Goal: Task Accomplishment & Management: Complete application form

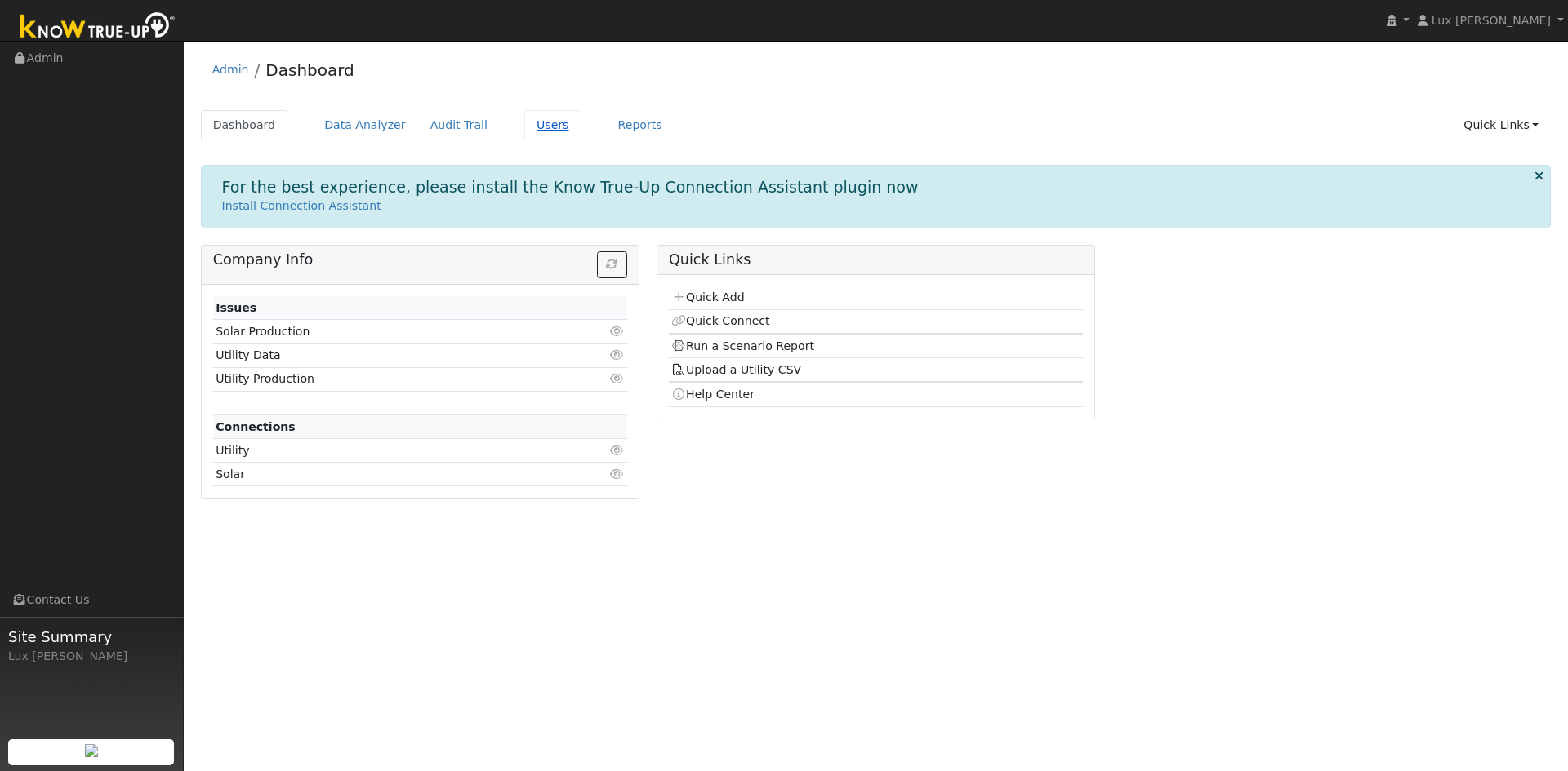
click at [539, 128] on link "Users" at bounding box center [553, 125] width 58 height 31
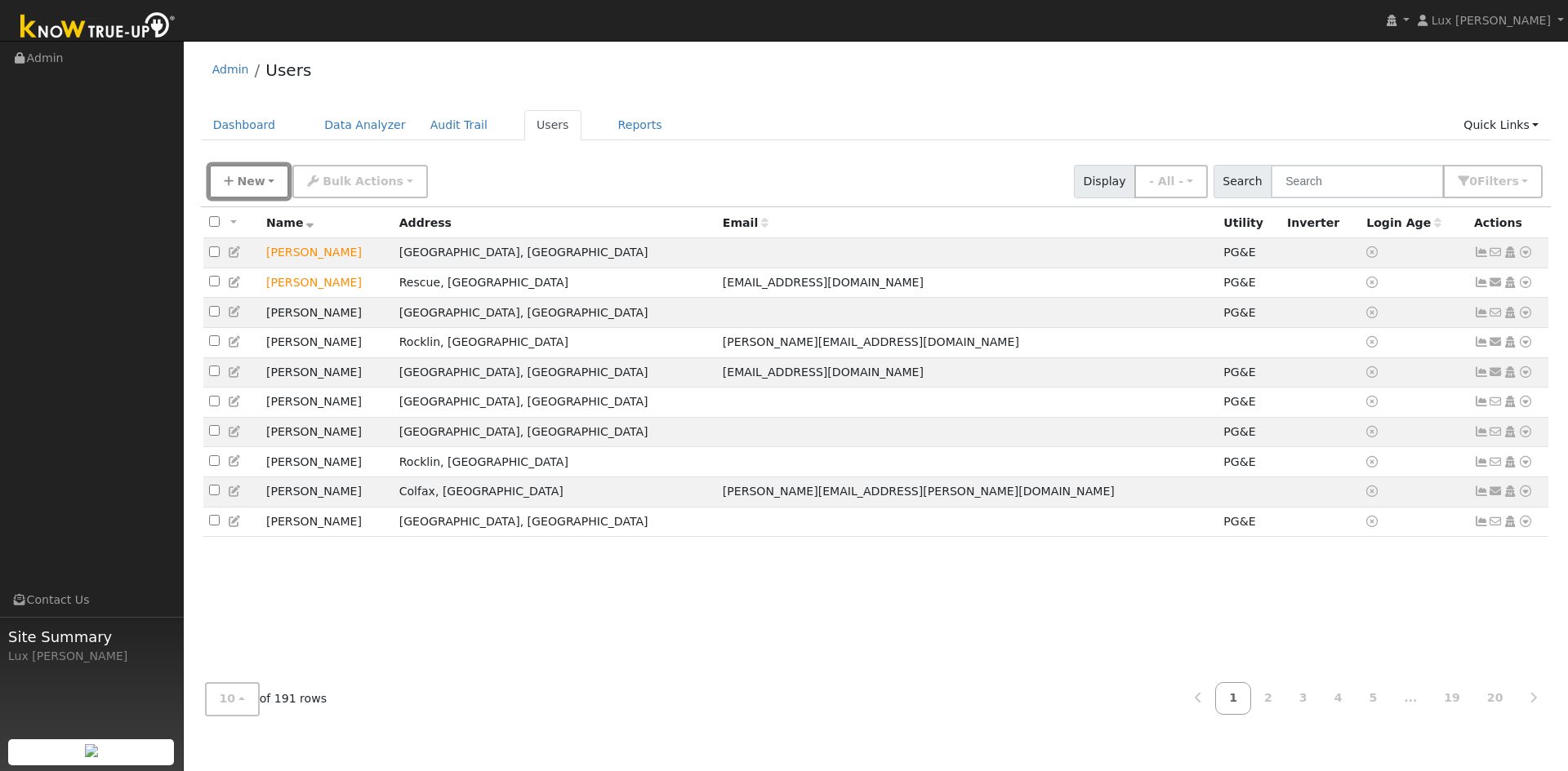
click at [246, 182] on span "New" at bounding box center [250, 181] width 28 height 13
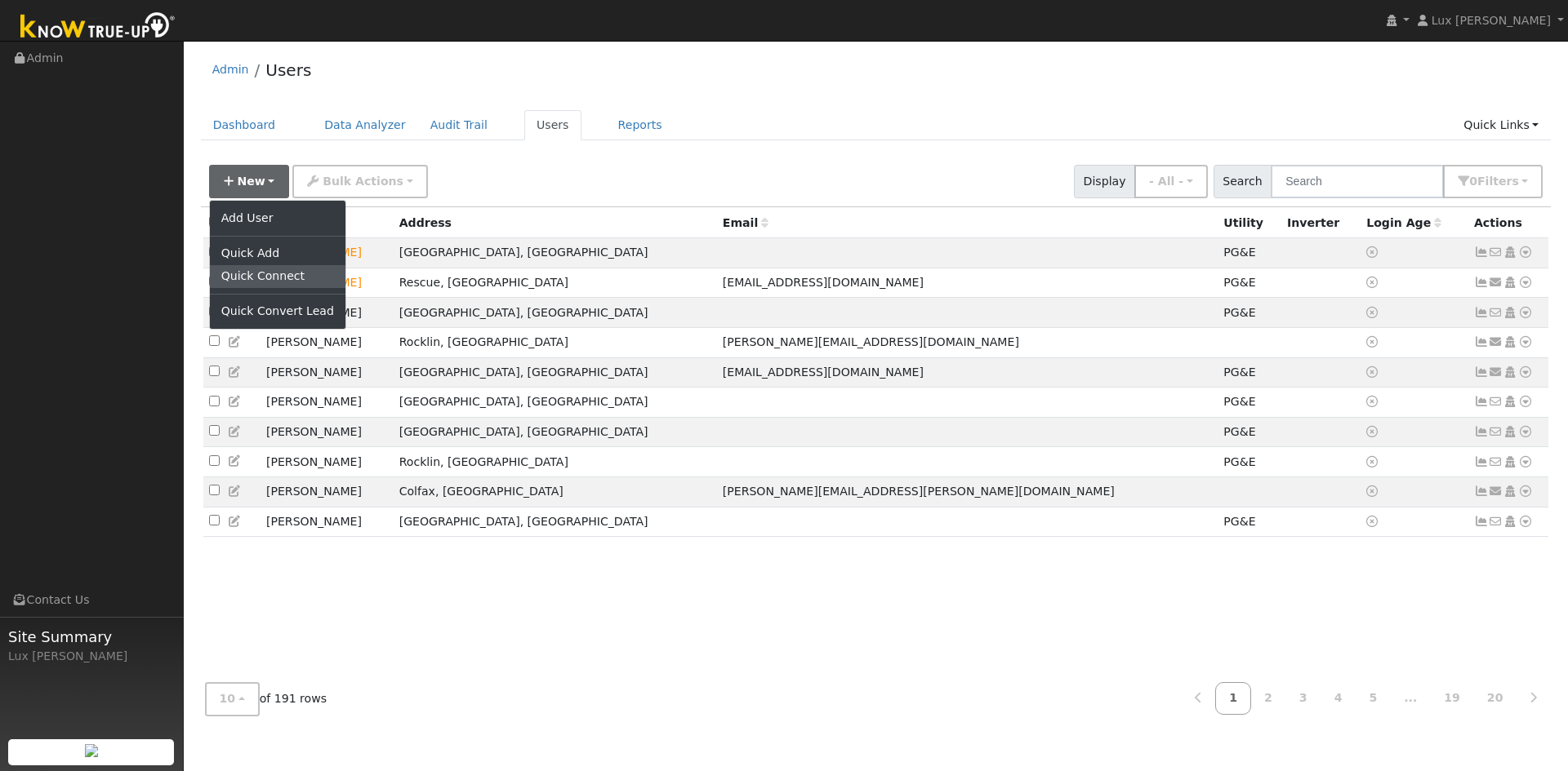
click at [266, 268] on link "Quick Connect" at bounding box center [277, 276] width 136 height 22
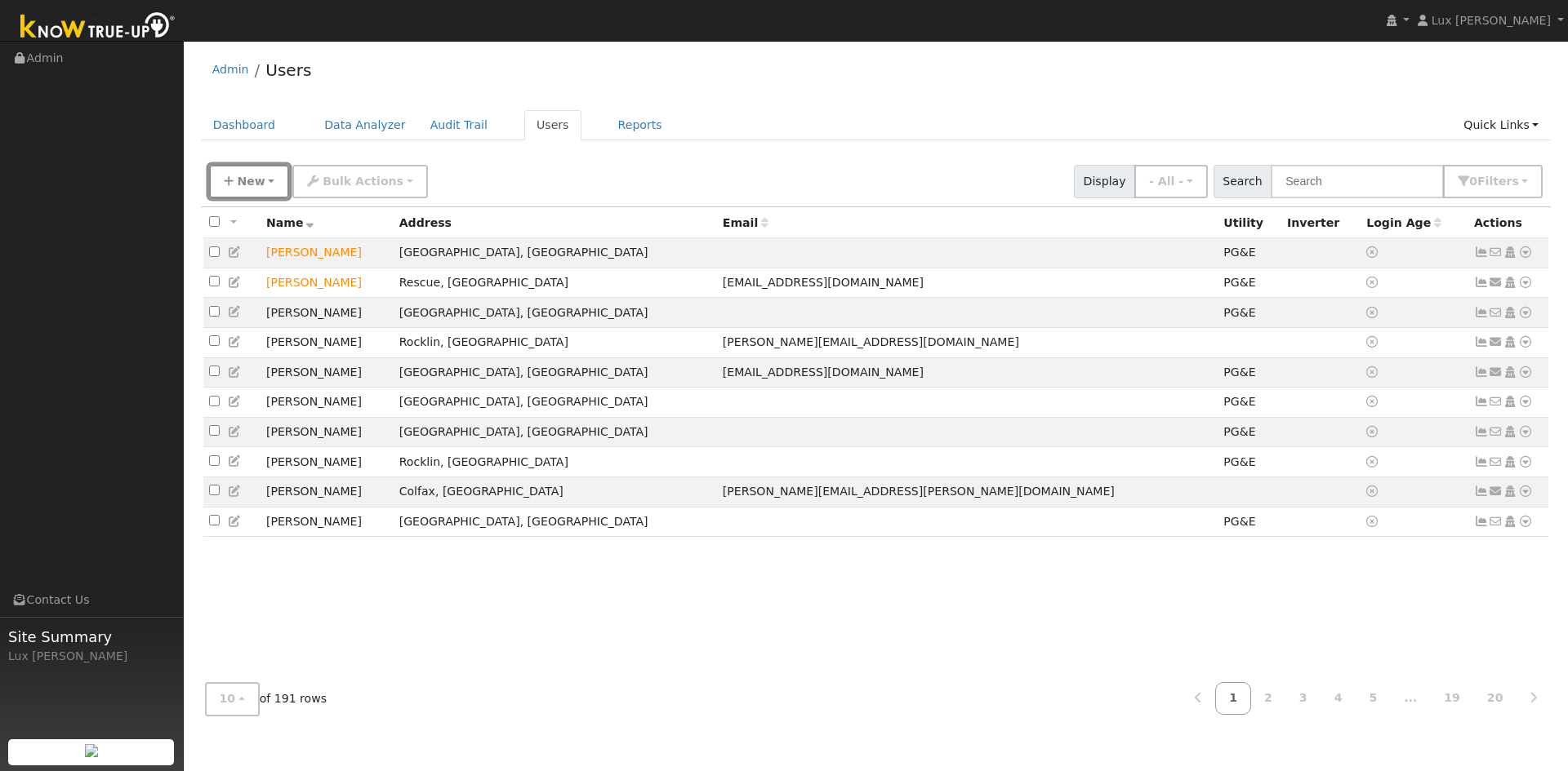
click at [275, 177] on button "New" at bounding box center [249, 181] width 81 height 33
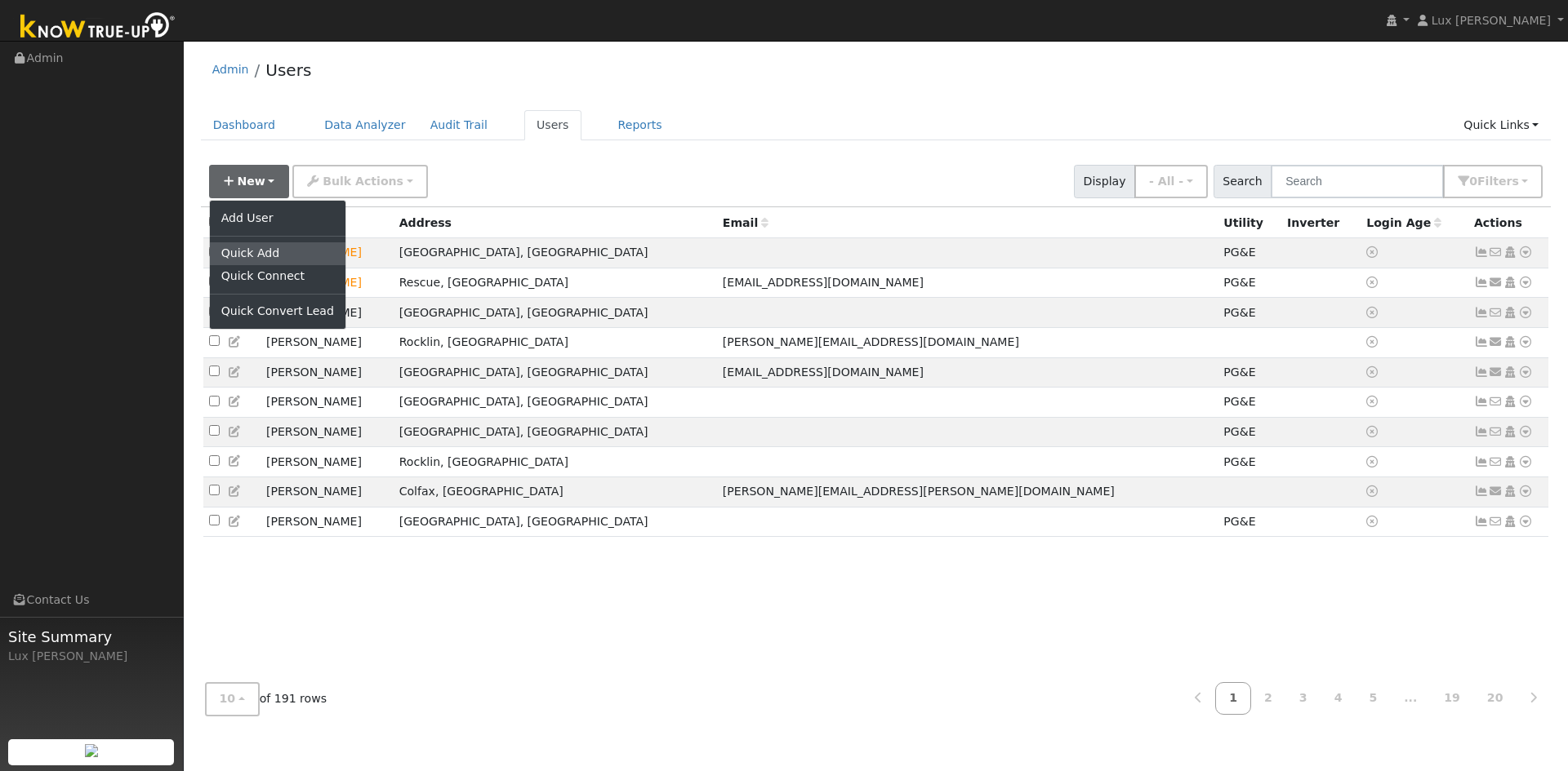
click at [282, 256] on link "Quick Add" at bounding box center [277, 253] width 136 height 22
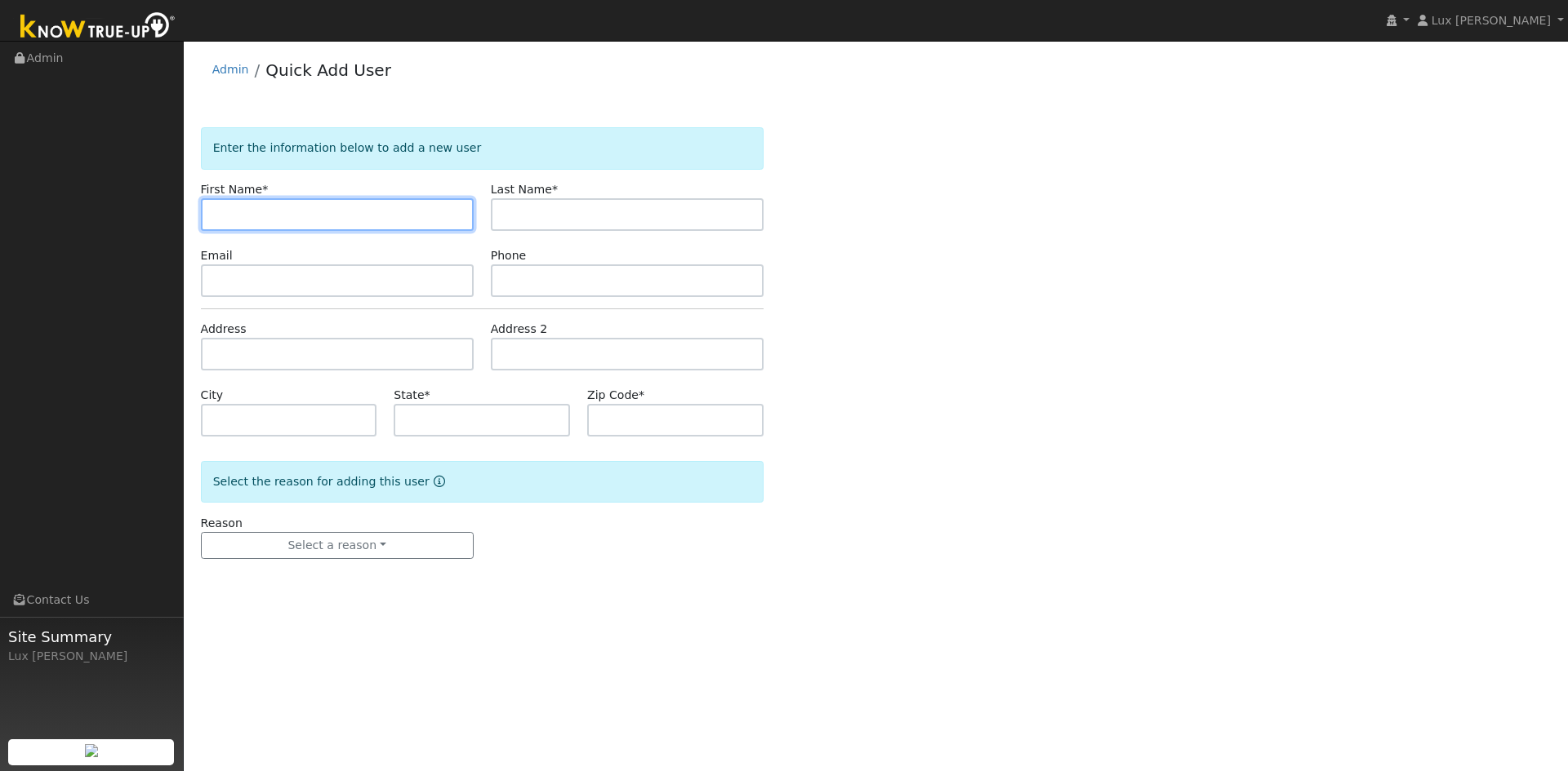
paste input "[PERSON_NAME]"
drag, startPoint x: 273, startPoint y: 237, endPoint x: 259, endPoint y: 247, distance: 17.2
click at [259, 247] on form "Enter the information below to add a new user First Name * [PERSON_NAME] Last N…" at bounding box center [482, 360] width 563 height 464
type input "[PERSON_NAME]"
drag, startPoint x: 622, startPoint y: 196, endPoint x: 613, endPoint y: 207, distance: 14.2
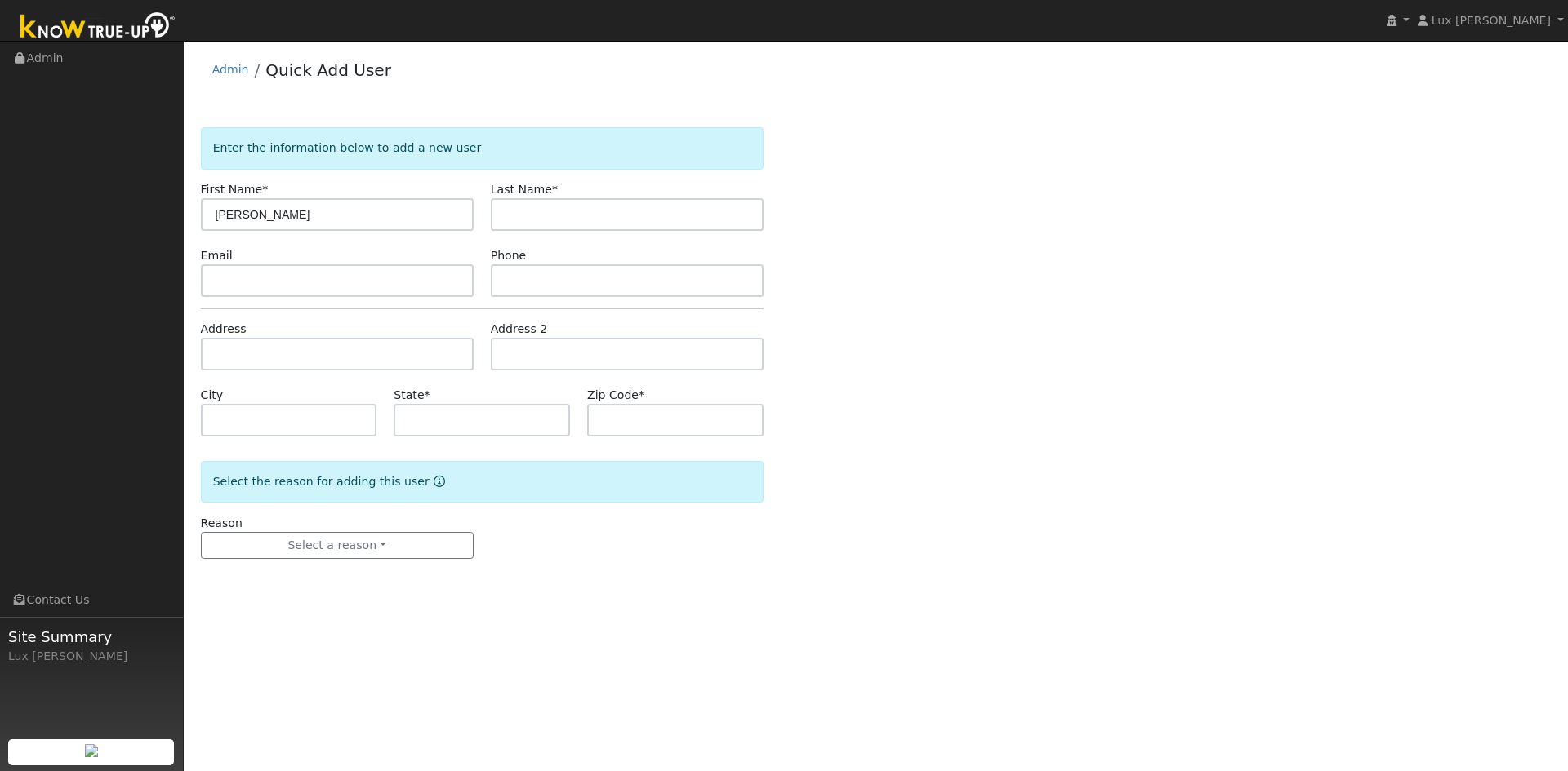
click at [620, 198] on div "Last Name *" at bounding box center [626, 205] width 290 height 49
click at [613, 207] on input "text" at bounding box center [626, 214] width 273 height 32
paste input "Nguyen"
type input "Nguyen"
click at [288, 287] on input "text" at bounding box center [337, 281] width 273 height 32
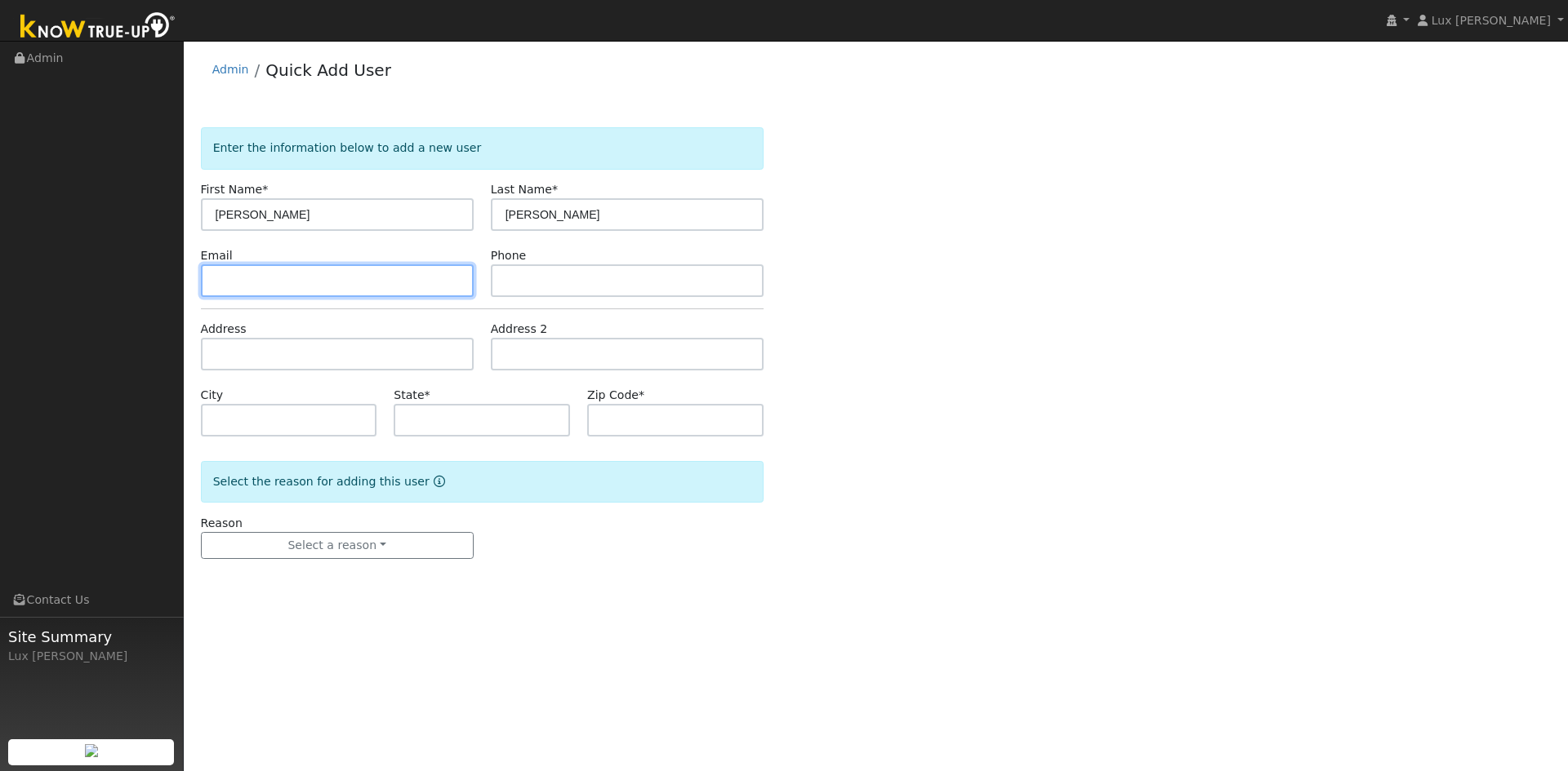
paste input "an2tesla@gmail.com"
type input "an2tesla@gmail.com"
drag, startPoint x: 340, startPoint y: 280, endPoint x: 72, endPoint y: 295, distance: 268.4
click at [82, 295] on div "Lux Grob Lux Grob Profile My Company Help Center Terms Of Service See What's Ne…" at bounding box center [784, 406] width 1568 height 731
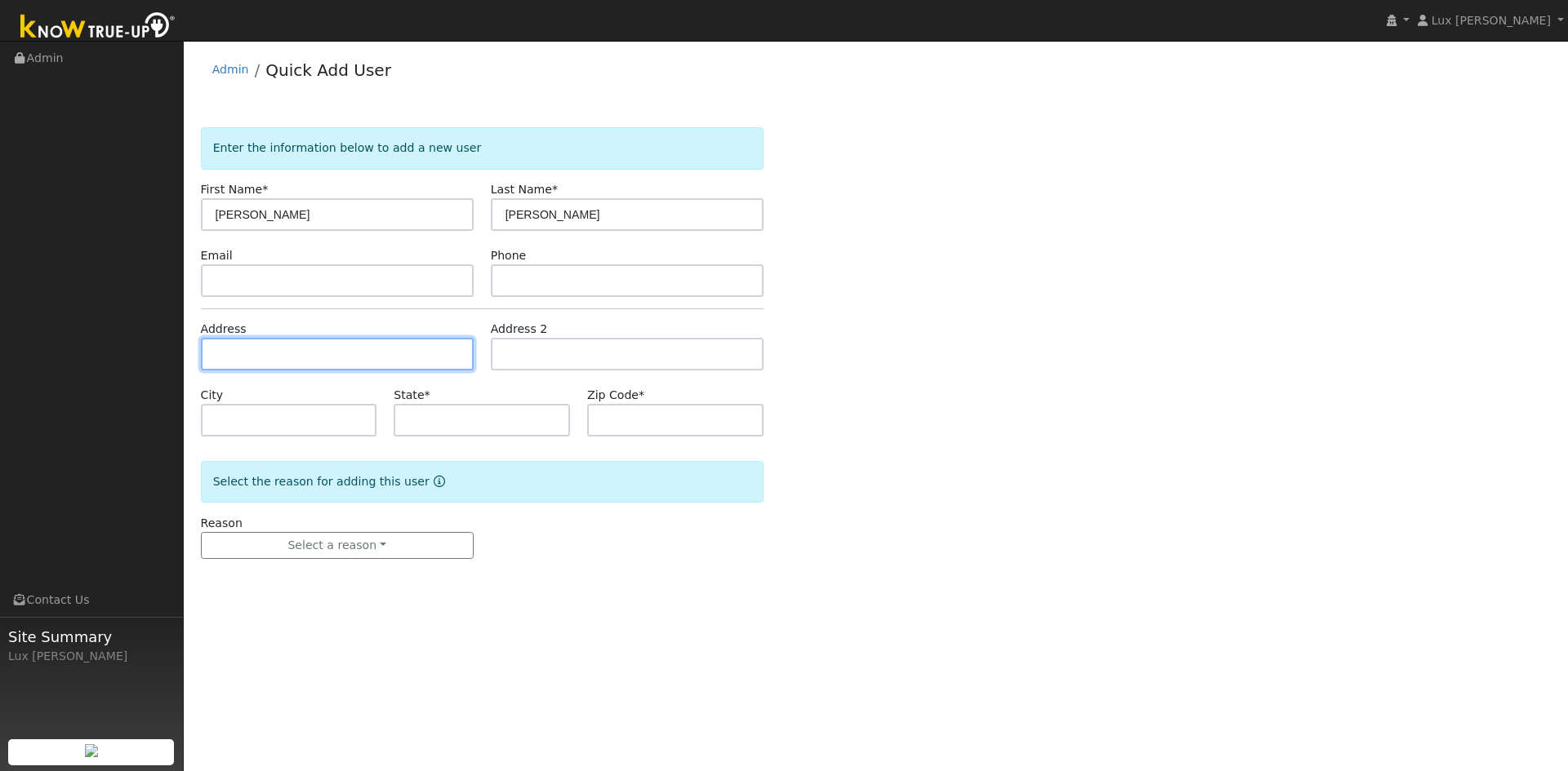
click at [309, 354] on input "text" at bounding box center [337, 354] width 273 height 32
paste input "1265 Brownell Street Woodland, CA 95776 USA"
type input "1265 Brownell Street"
type input "Woodland"
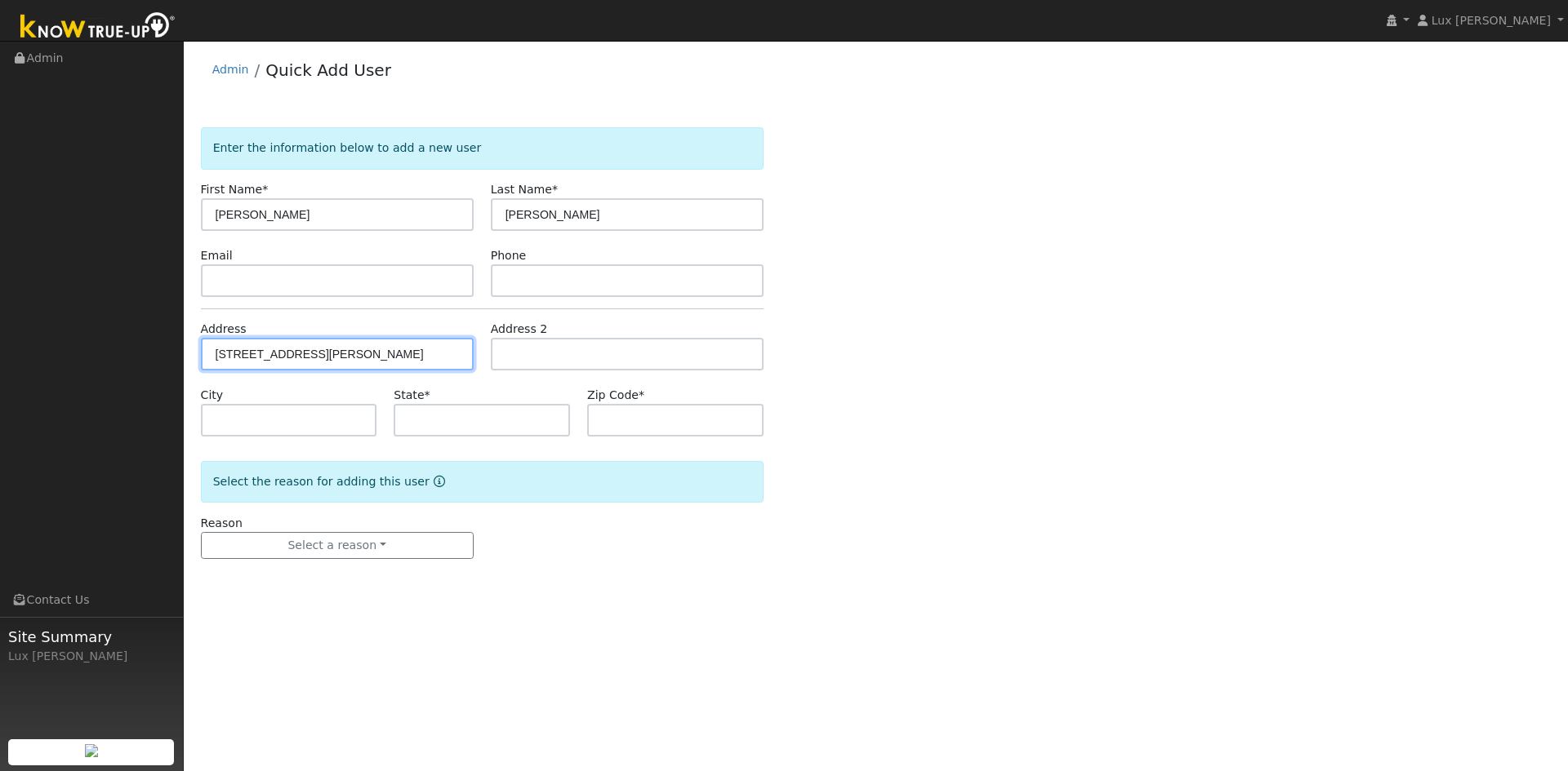
type input "CA"
type input "95776"
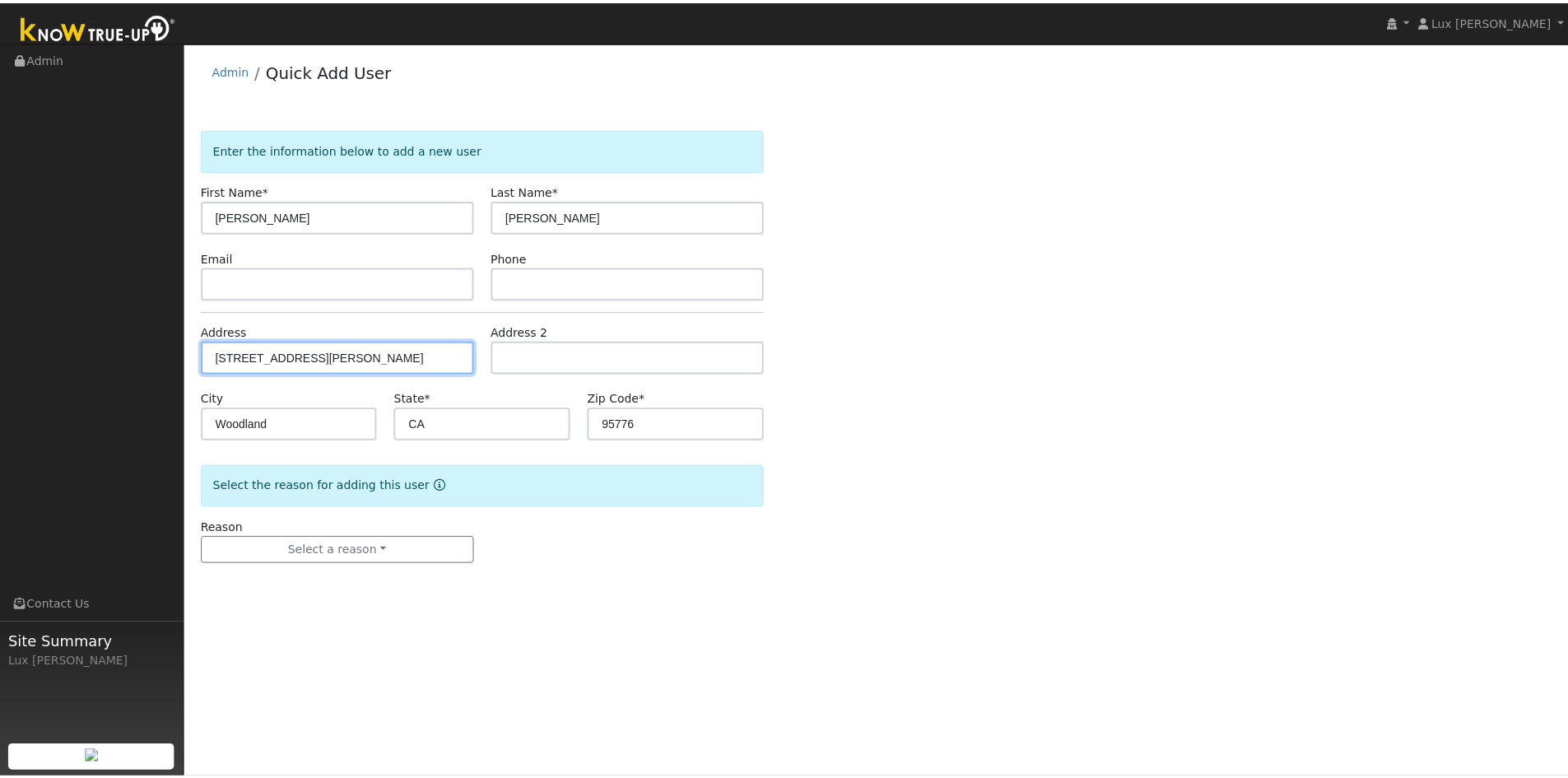
scroll to position [0, 0]
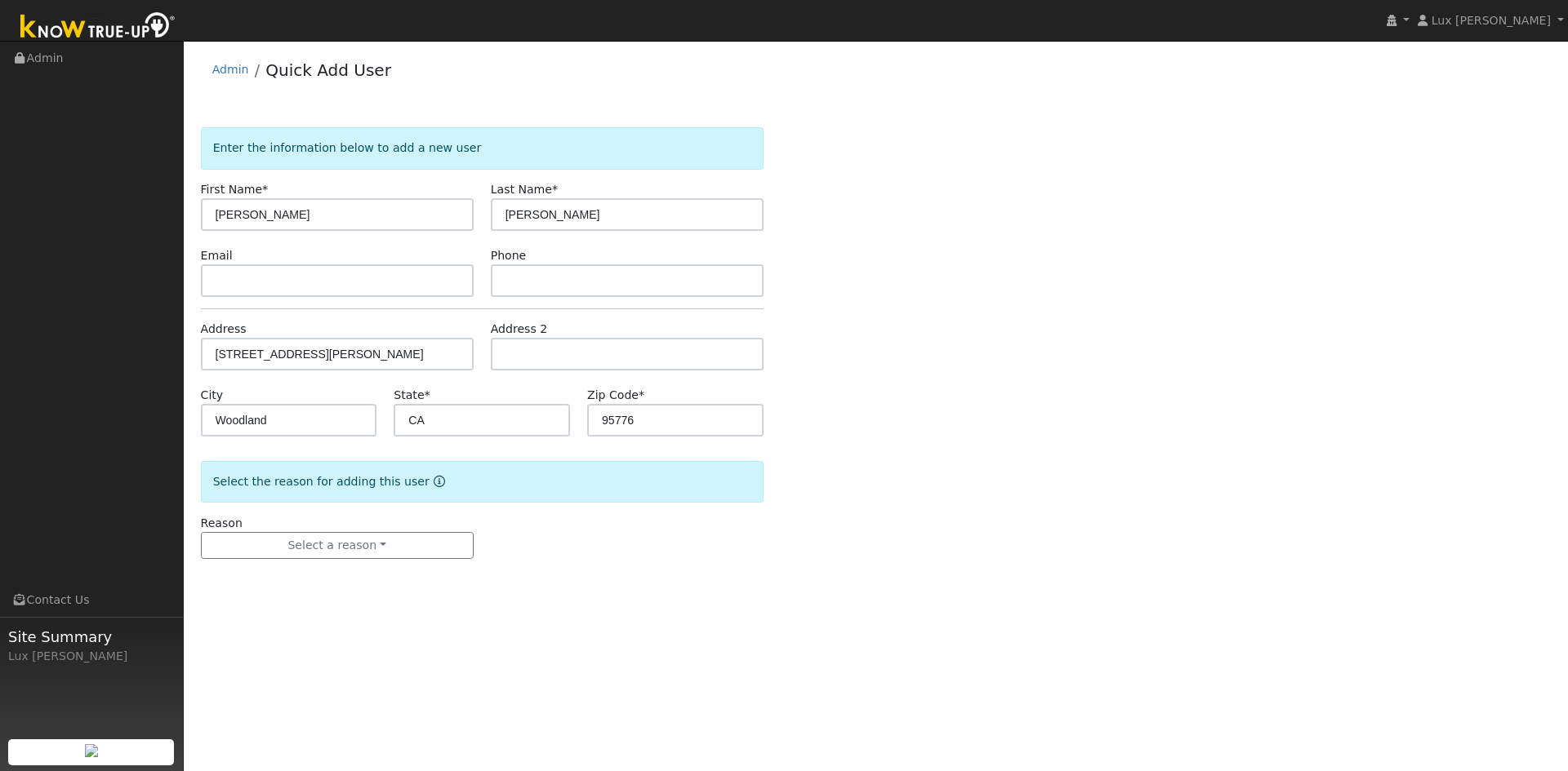
click at [642, 542] on div "Reason Select a reason New lead New customer adding solar New customer has solar" at bounding box center [482, 537] width 580 height 45
click at [378, 543] on button "Select a reason" at bounding box center [337, 545] width 273 height 28
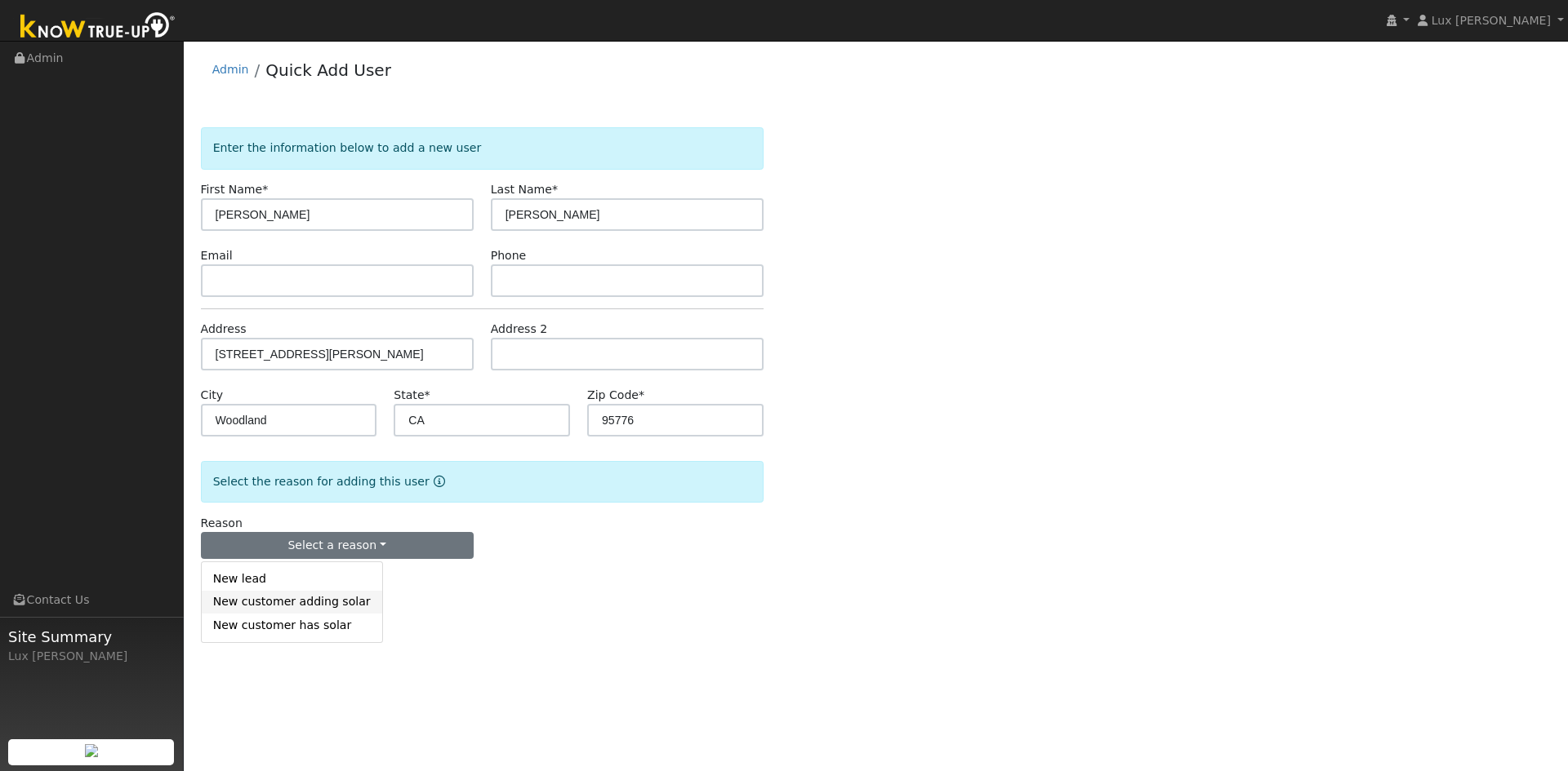
click at [329, 600] on link "New customer adding solar" at bounding box center [292, 602] width 180 height 22
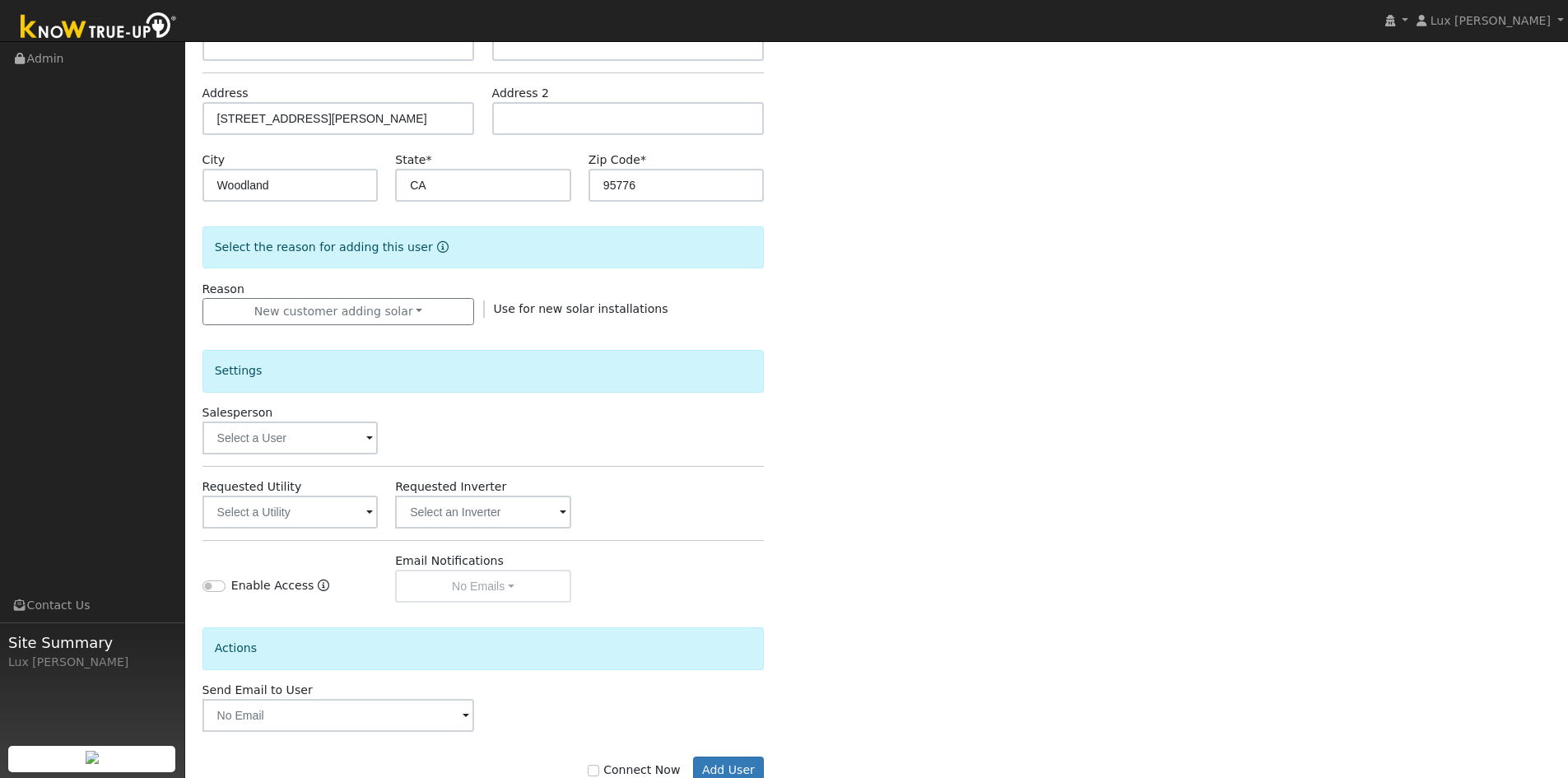
scroll to position [286, 0]
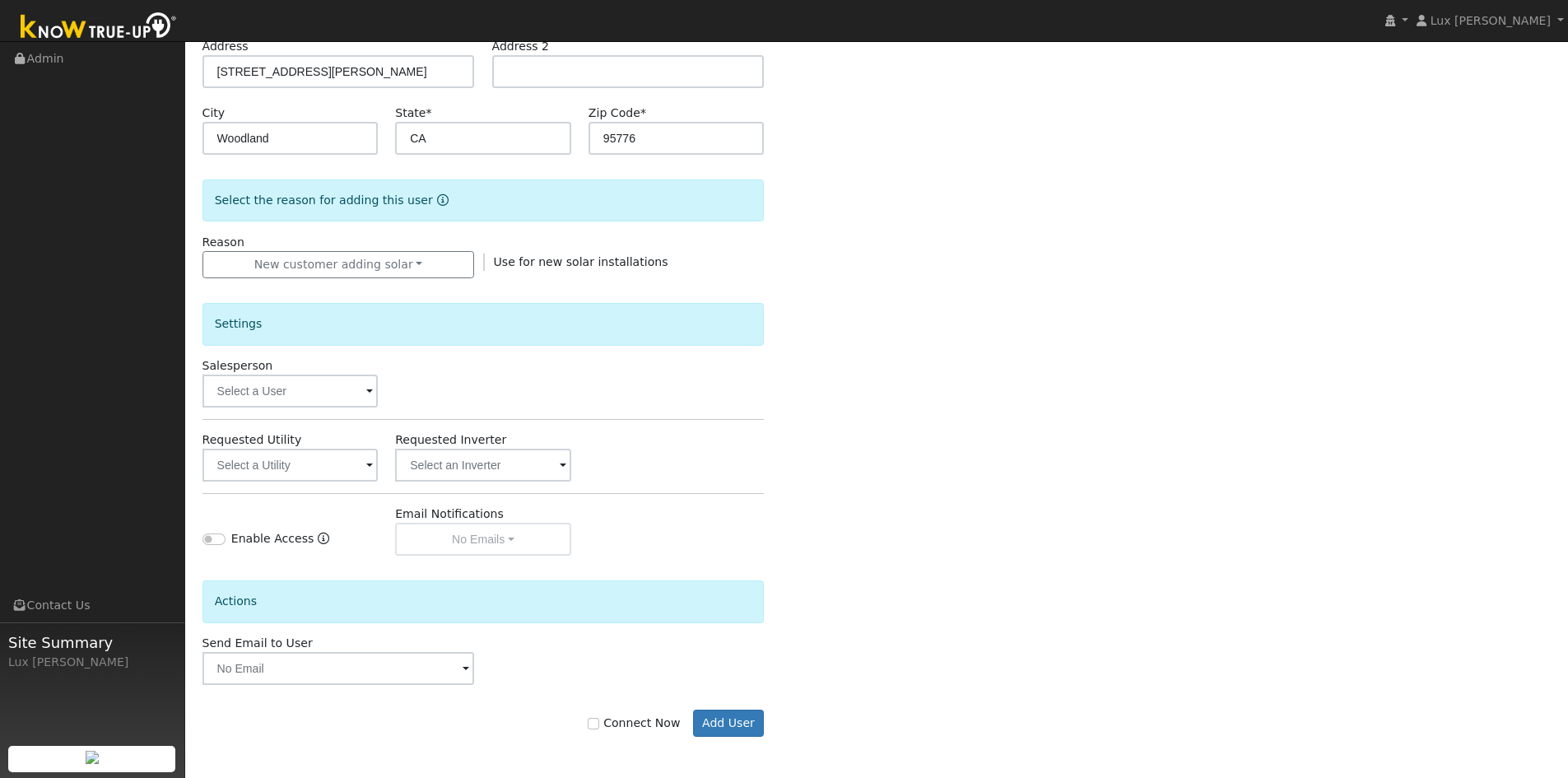
click at [616, 726] on label "Connect Now" at bounding box center [634, 723] width 93 height 17
click at [599, 726] on input "Connect Now" at bounding box center [593, 724] width 12 height 12
checkbox input "true"
click at [721, 732] on button "Add User" at bounding box center [729, 724] width 72 height 28
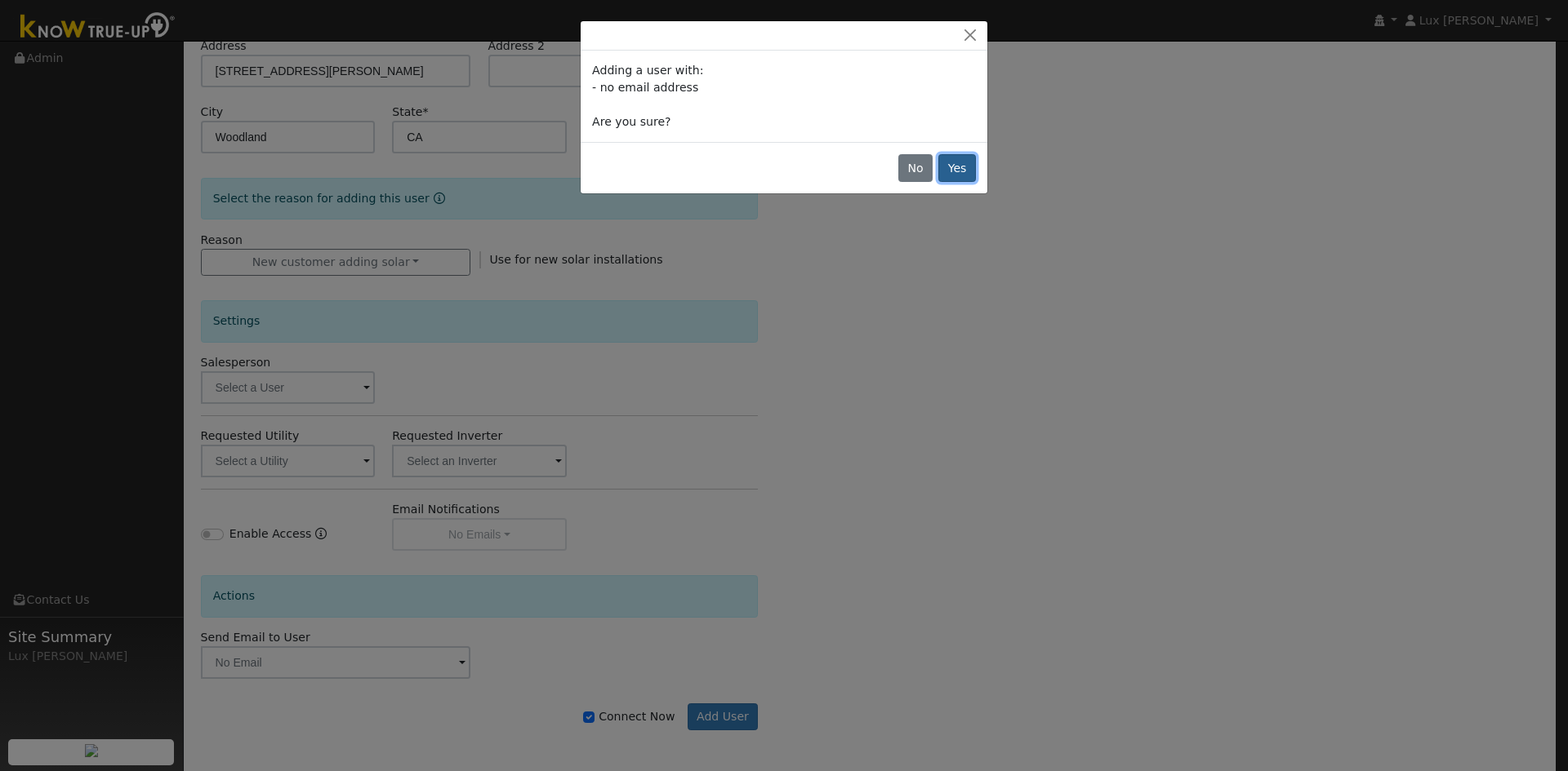
click at [960, 170] on button "Yes" at bounding box center [957, 167] width 38 height 28
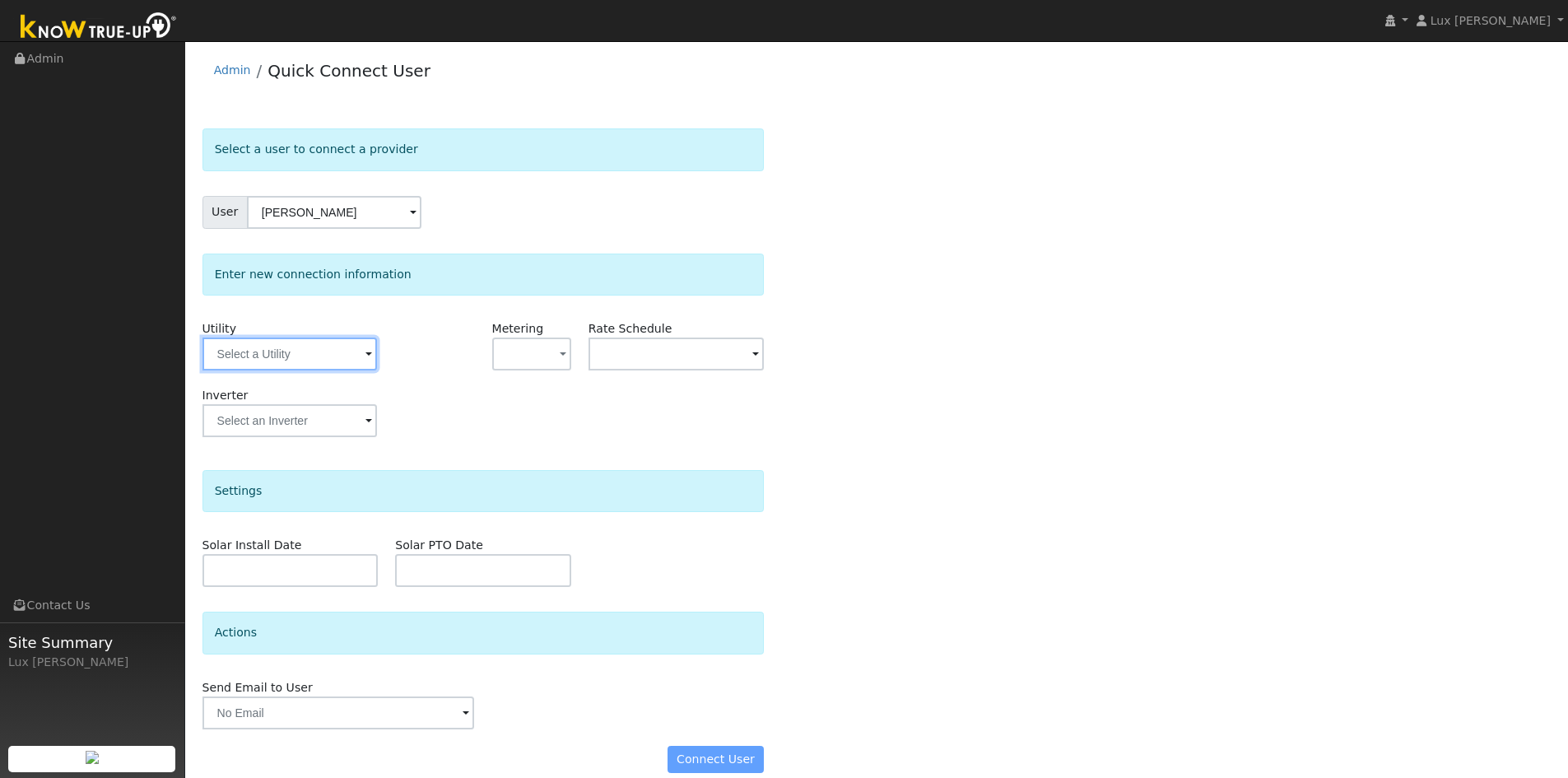
click at [299, 346] on input "text" at bounding box center [289, 354] width 174 height 33
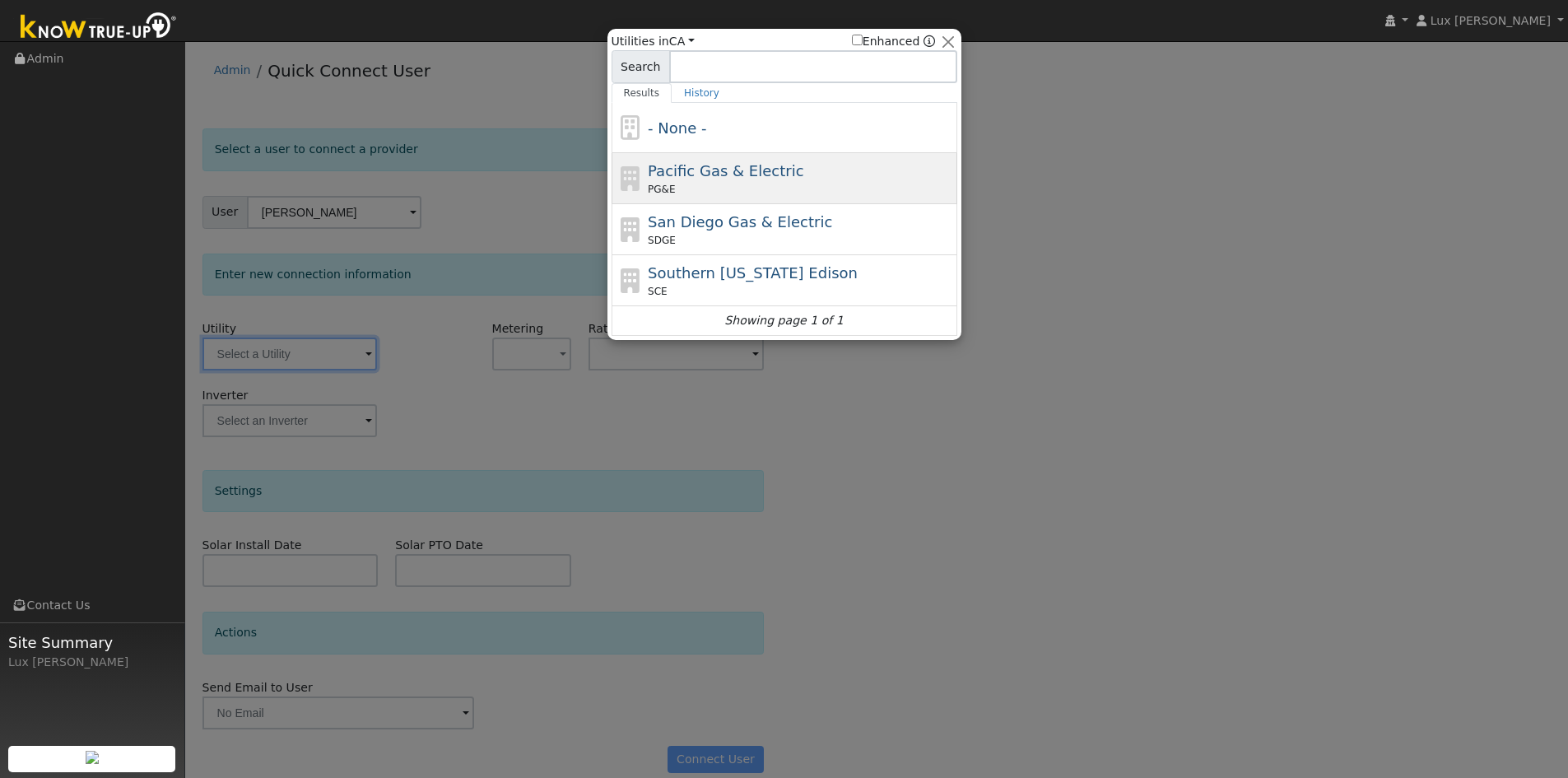
click at [708, 189] on div "PG&E" at bounding box center [800, 189] width 306 height 15
type input "PG&E"
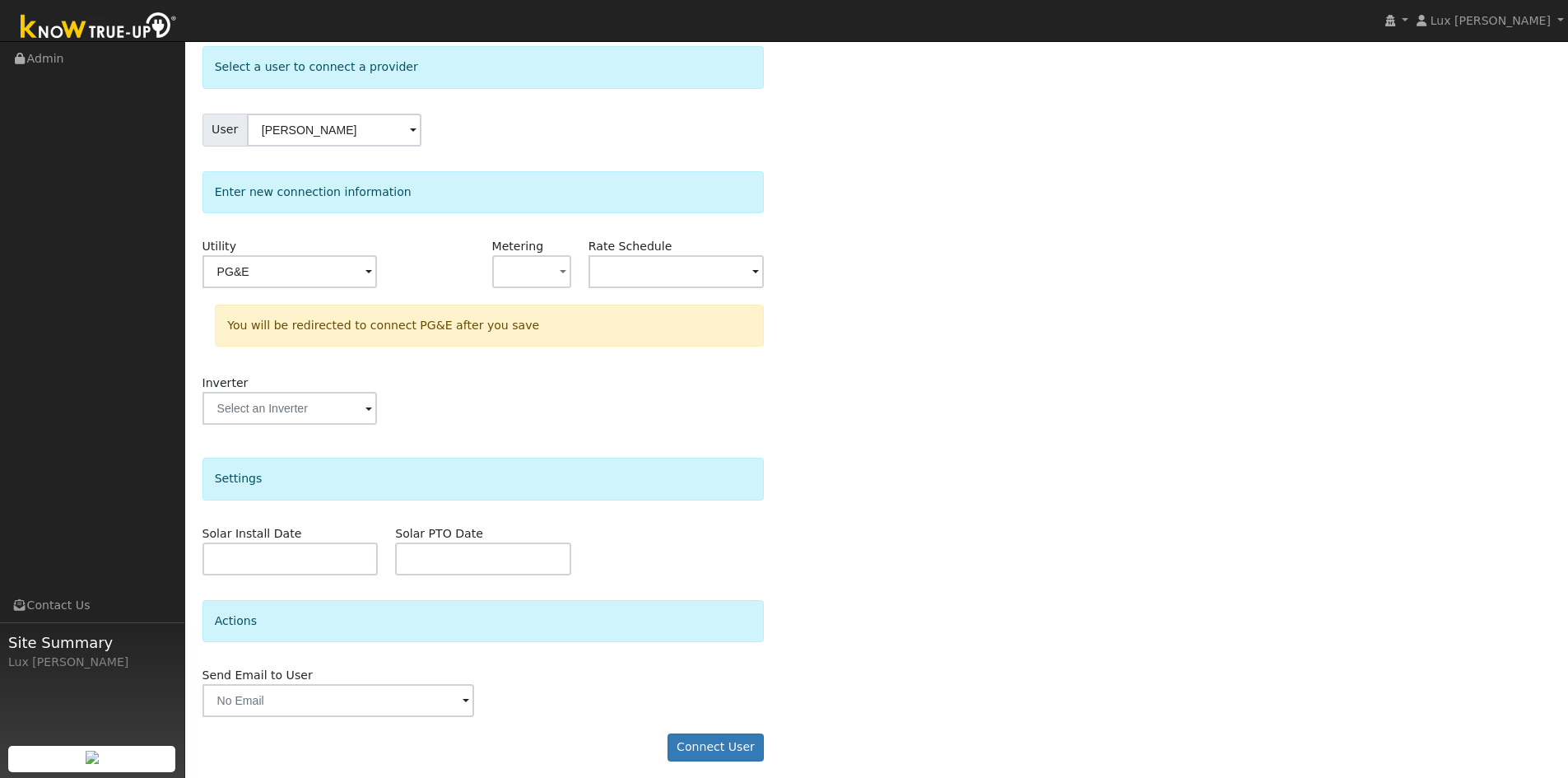
scroll to position [91, 0]
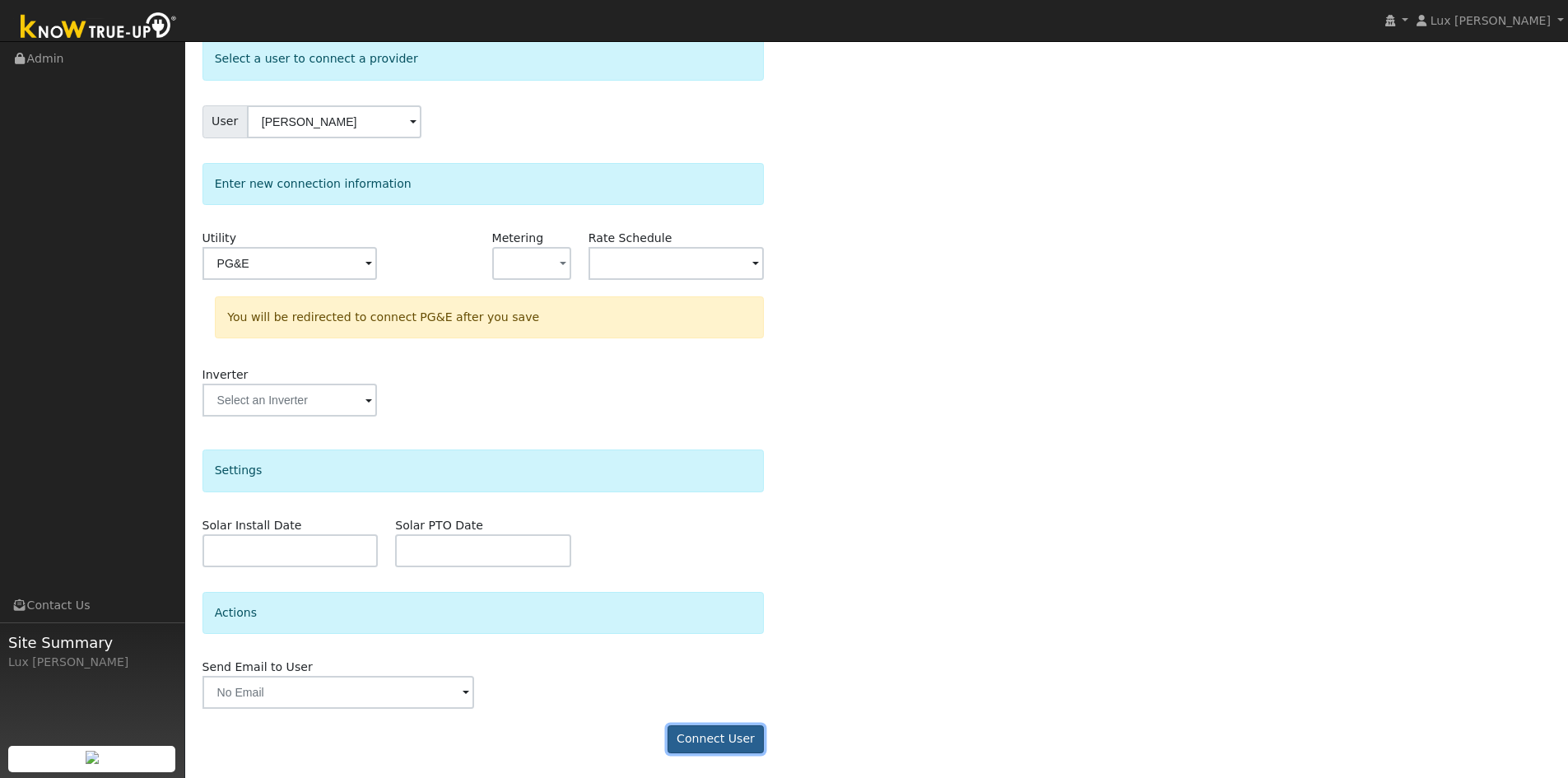
click at [737, 729] on button "Connect User" at bounding box center [716, 739] width 97 height 28
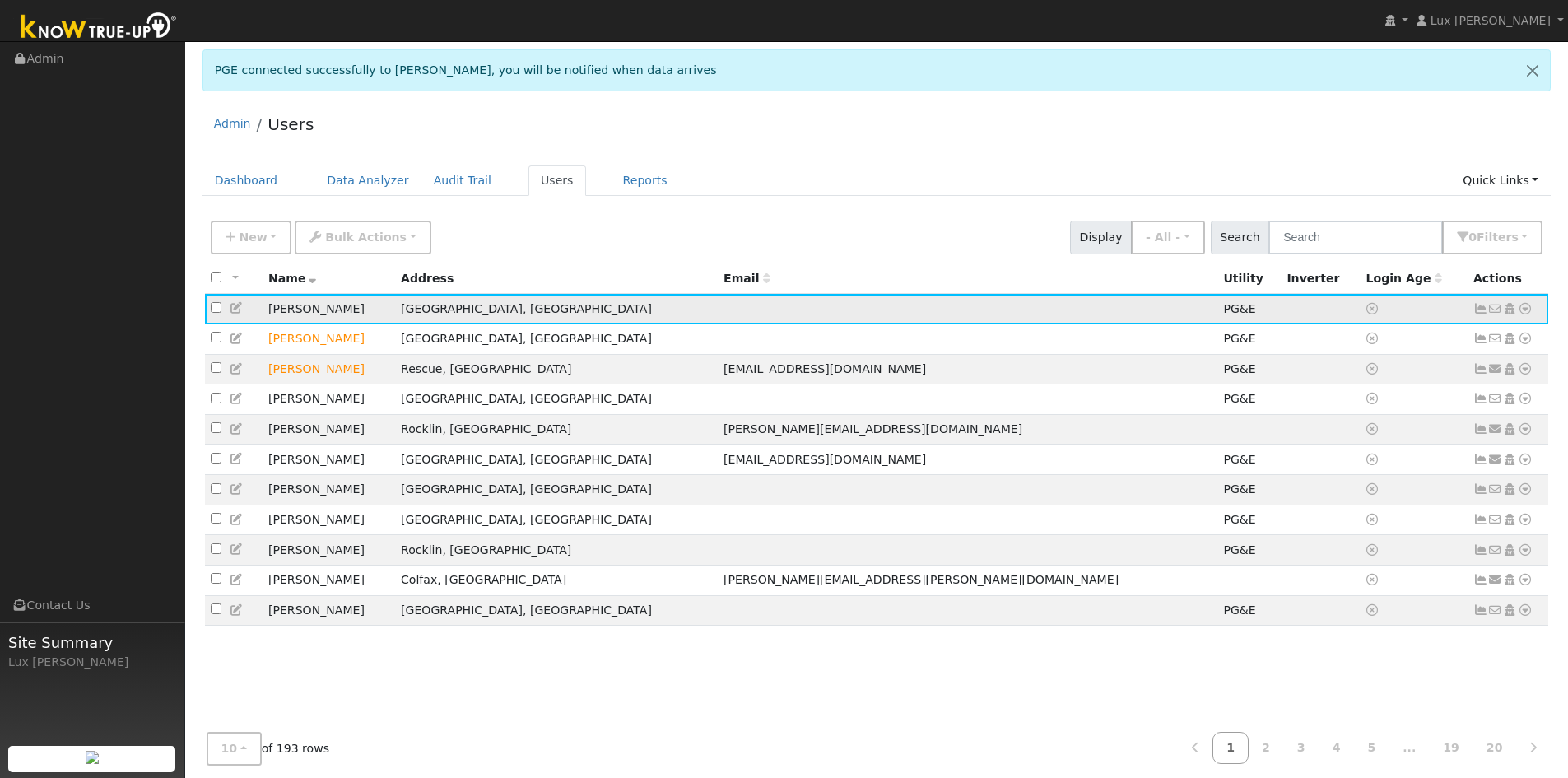
click at [1534, 310] on td "No email address Send Email... Copy a Link Reset Password Open Access Data Anal…" at bounding box center [1508, 310] width 82 height 31
click at [1527, 309] on icon at bounding box center [1525, 309] width 15 height 12
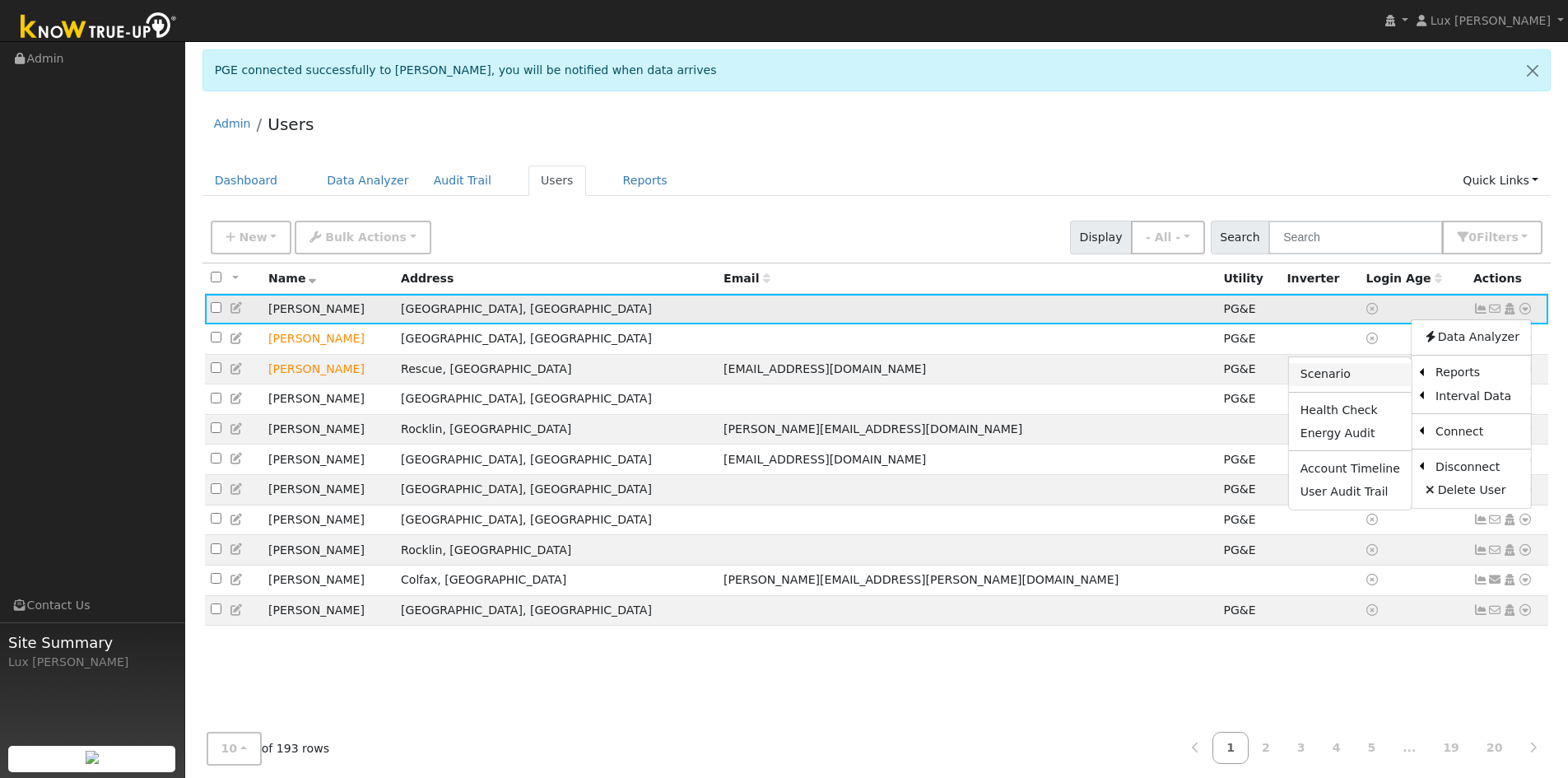
click at [1371, 369] on link "Scenario" at bounding box center [1350, 374] width 122 height 23
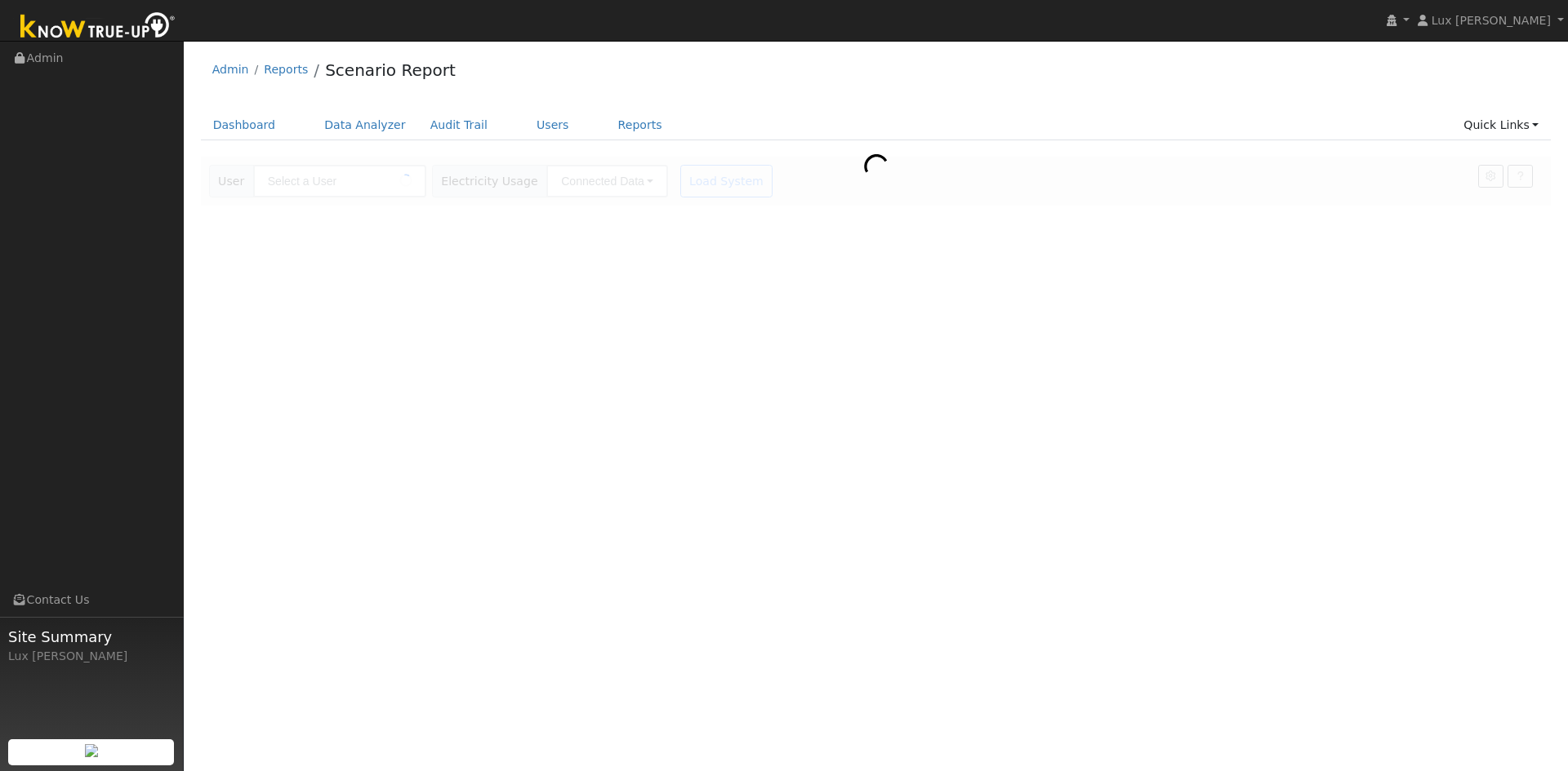
type input "[PERSON_NAME]"
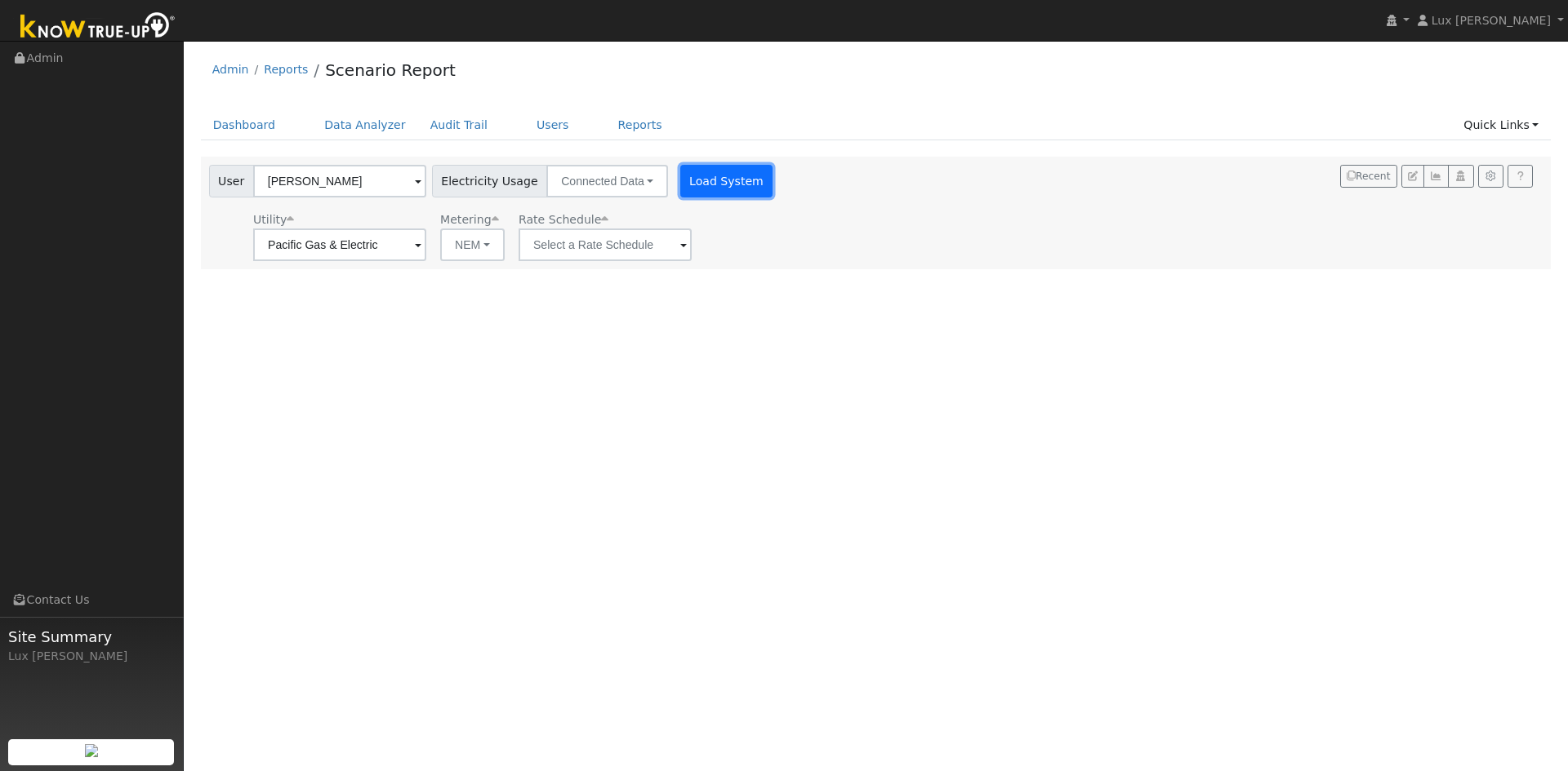
click at [680, 171] on button "Load System" at bounding box center [726, 181] width 93 height 32
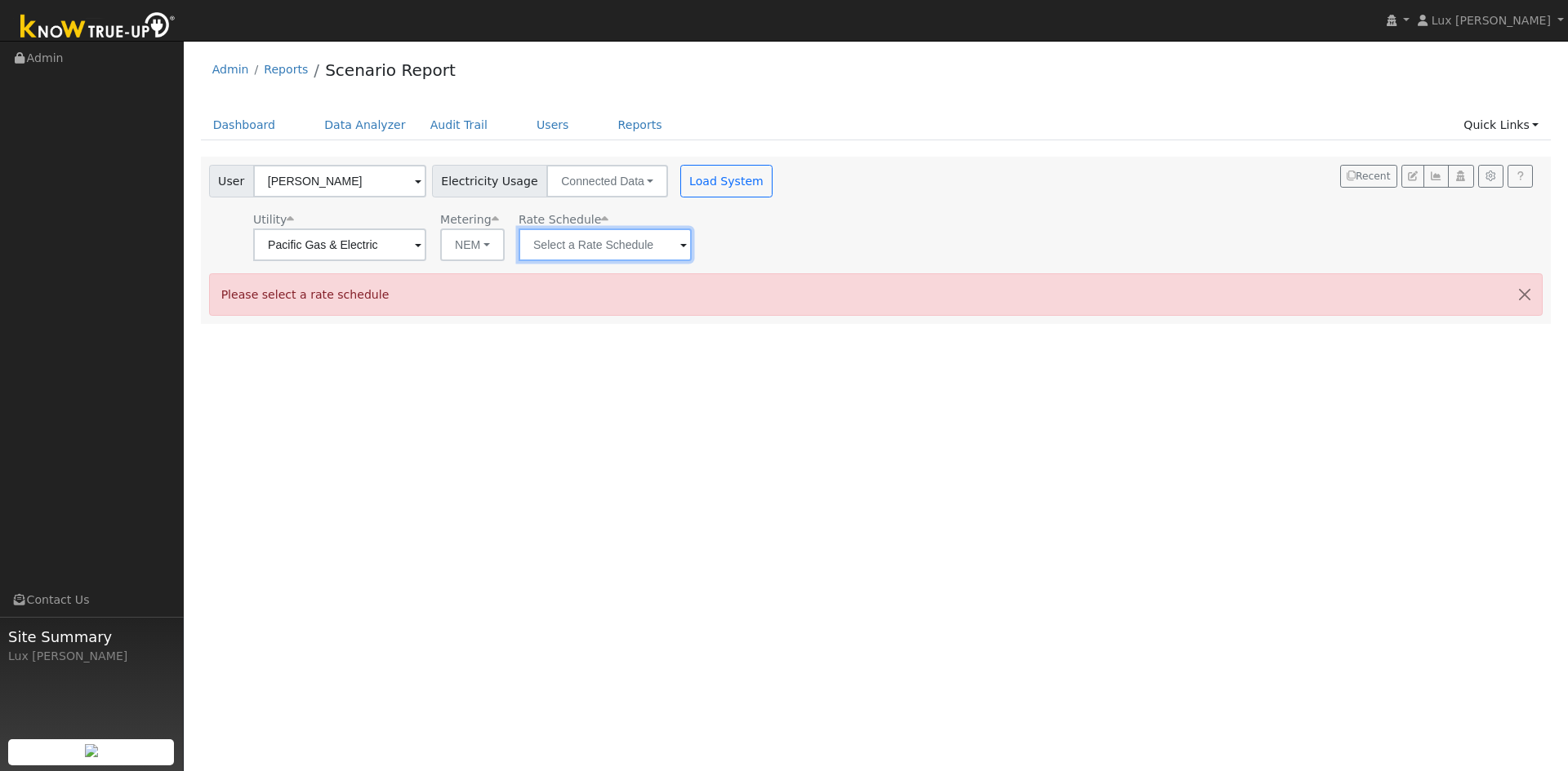
click at [593, 242] on input "text" at bounding box center [605, 245] width 173 height 32
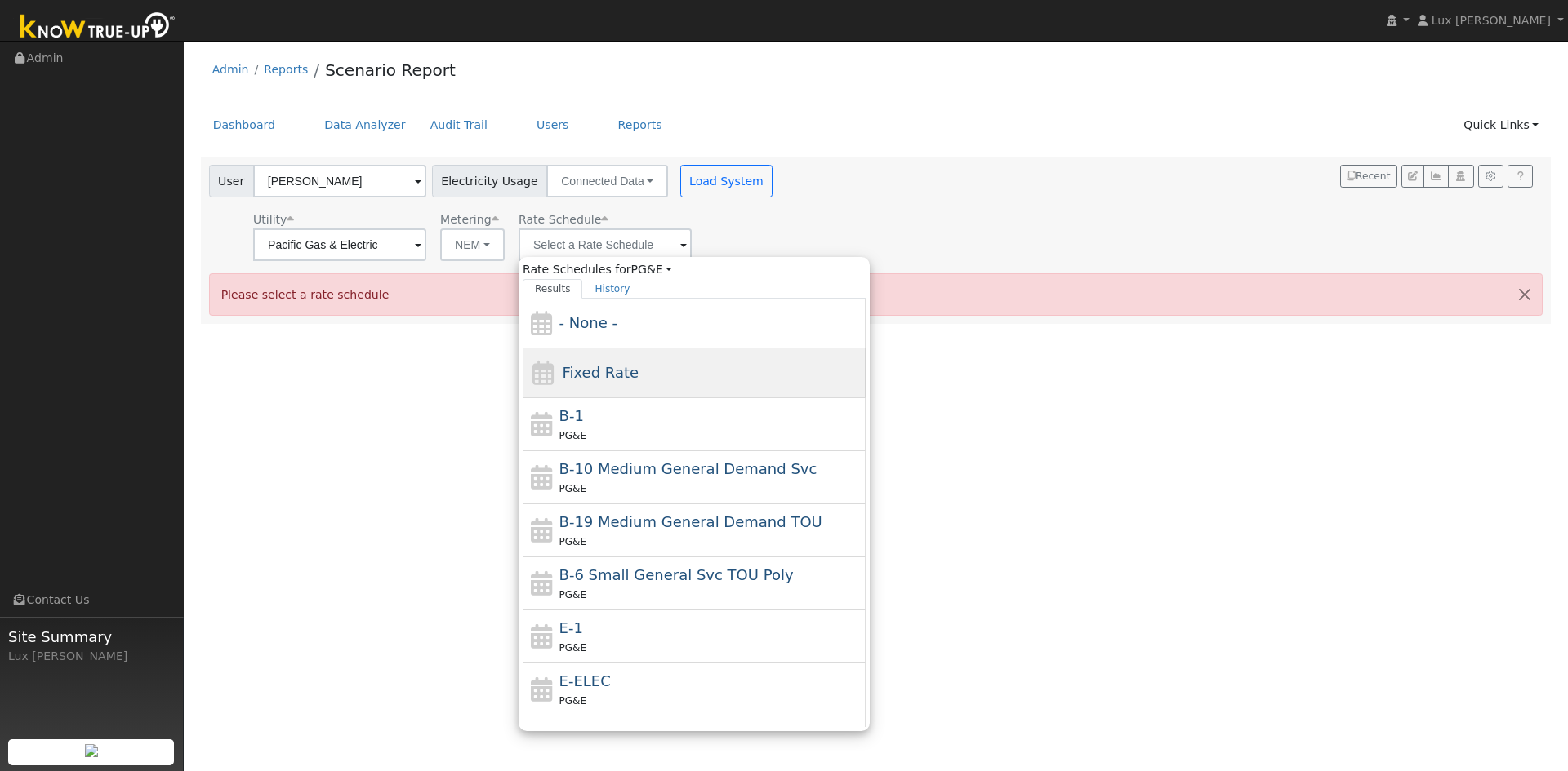
click at [650, 365] on div "Fixed Rate" at bounding box center [694, 372] width 343 height 49
type input "Fixed Rate"
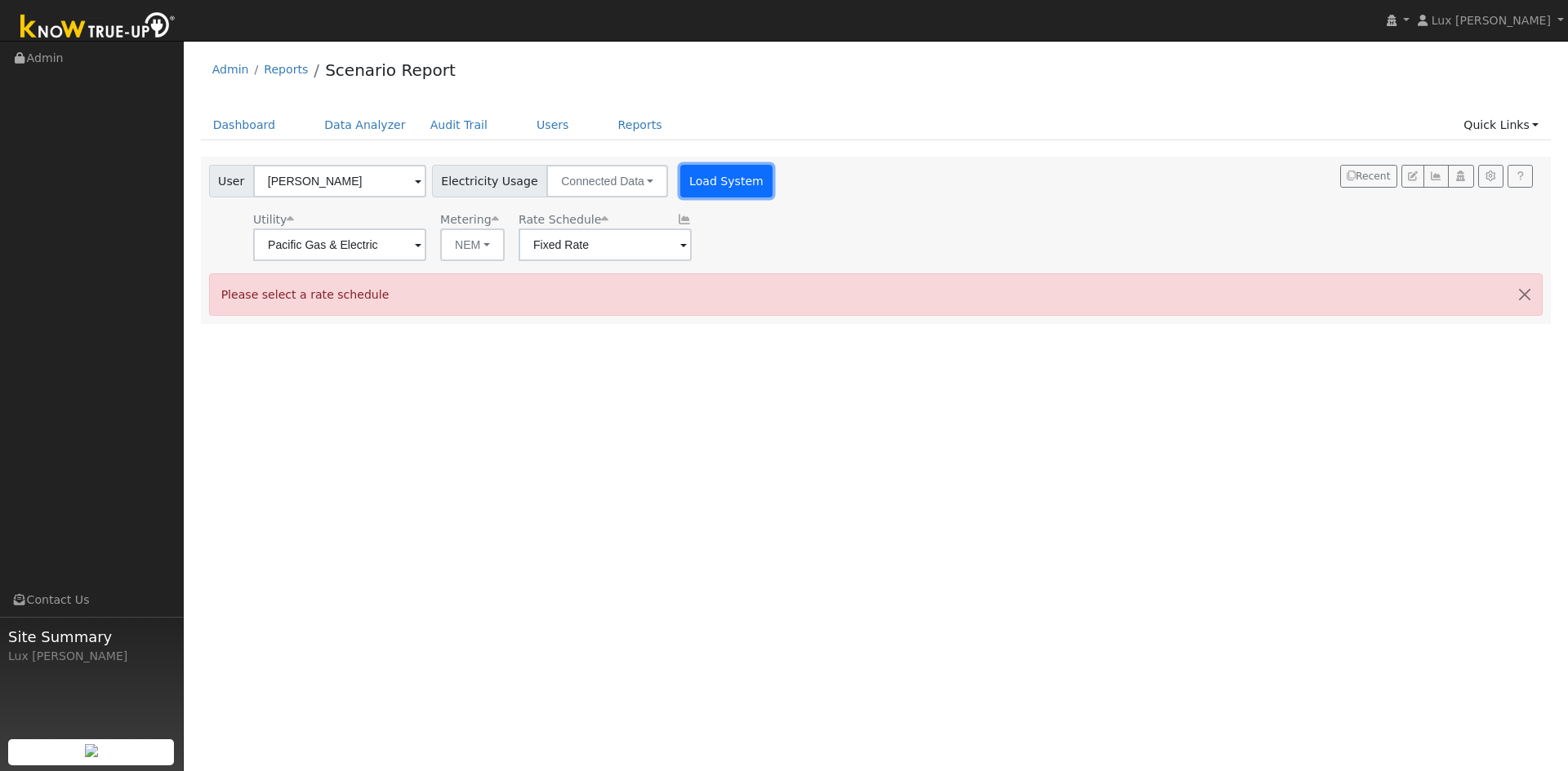
click at [701, 180] on button "Load System" at bounding box center [726, 181] width 93 height 32
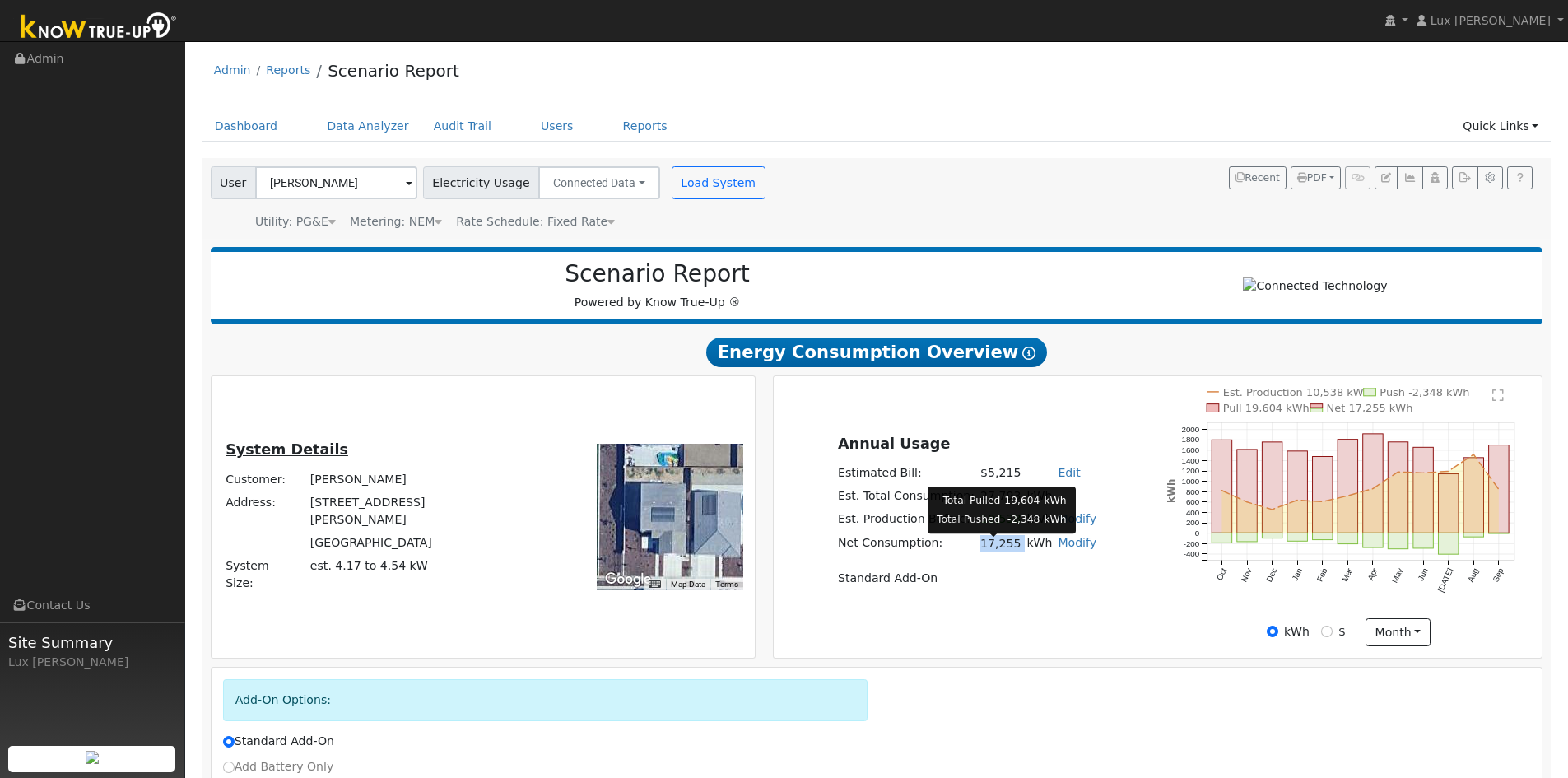
drag, startPoint x: 1014, startPoint y: 553, endPoint x: 979, endPoint y: 556, distance: 35.1
click at [979, 556] on tr "Net Consumption: 17,255 kWh Modify Add Consumption Remove Existing Solar System…" at bounding box center [966, 544] width 264 height 24
copy td "17,255"
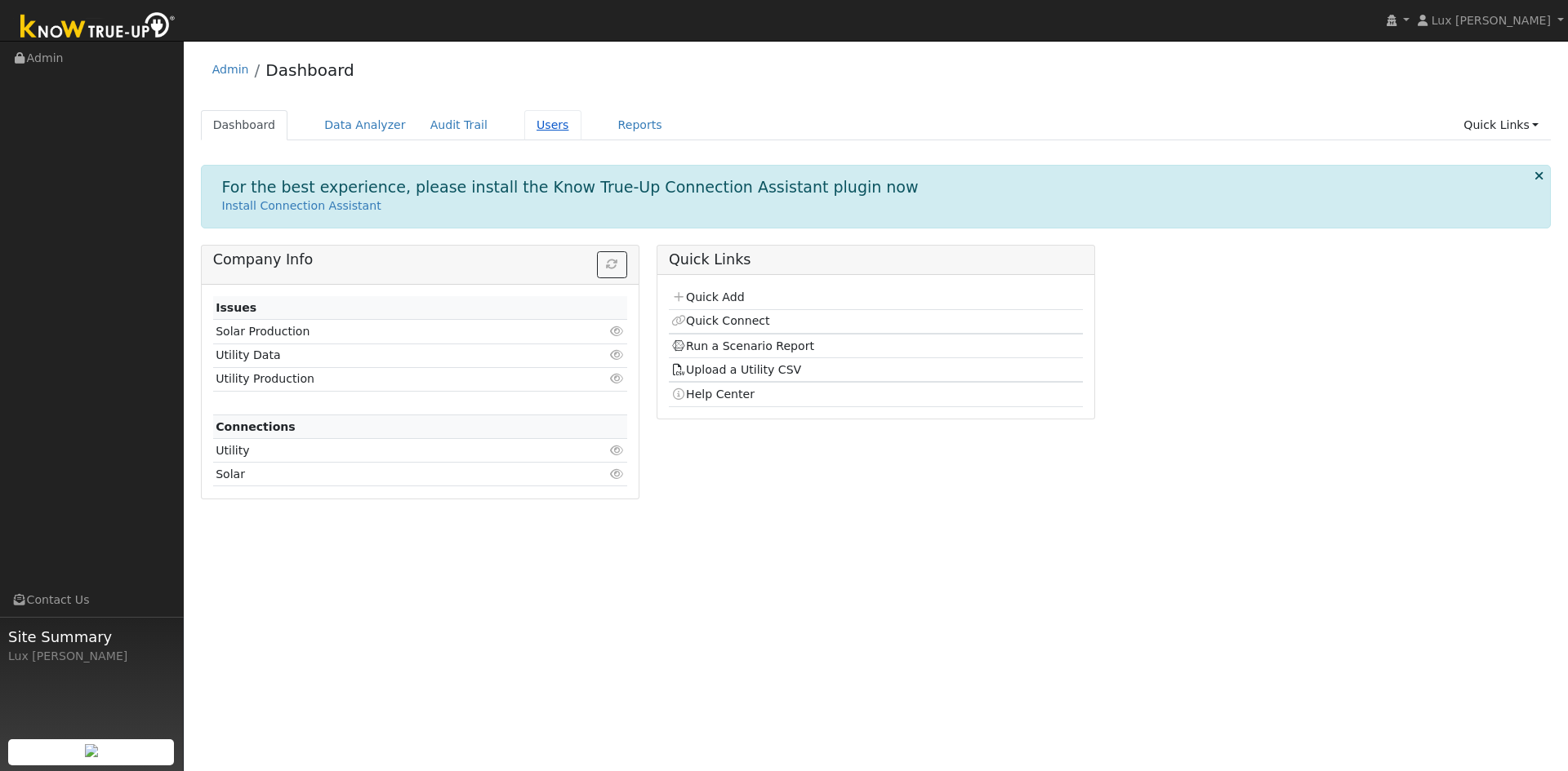
click at [525, 125] on link "Users" at bounding box center [553, 125] width 58 height 31
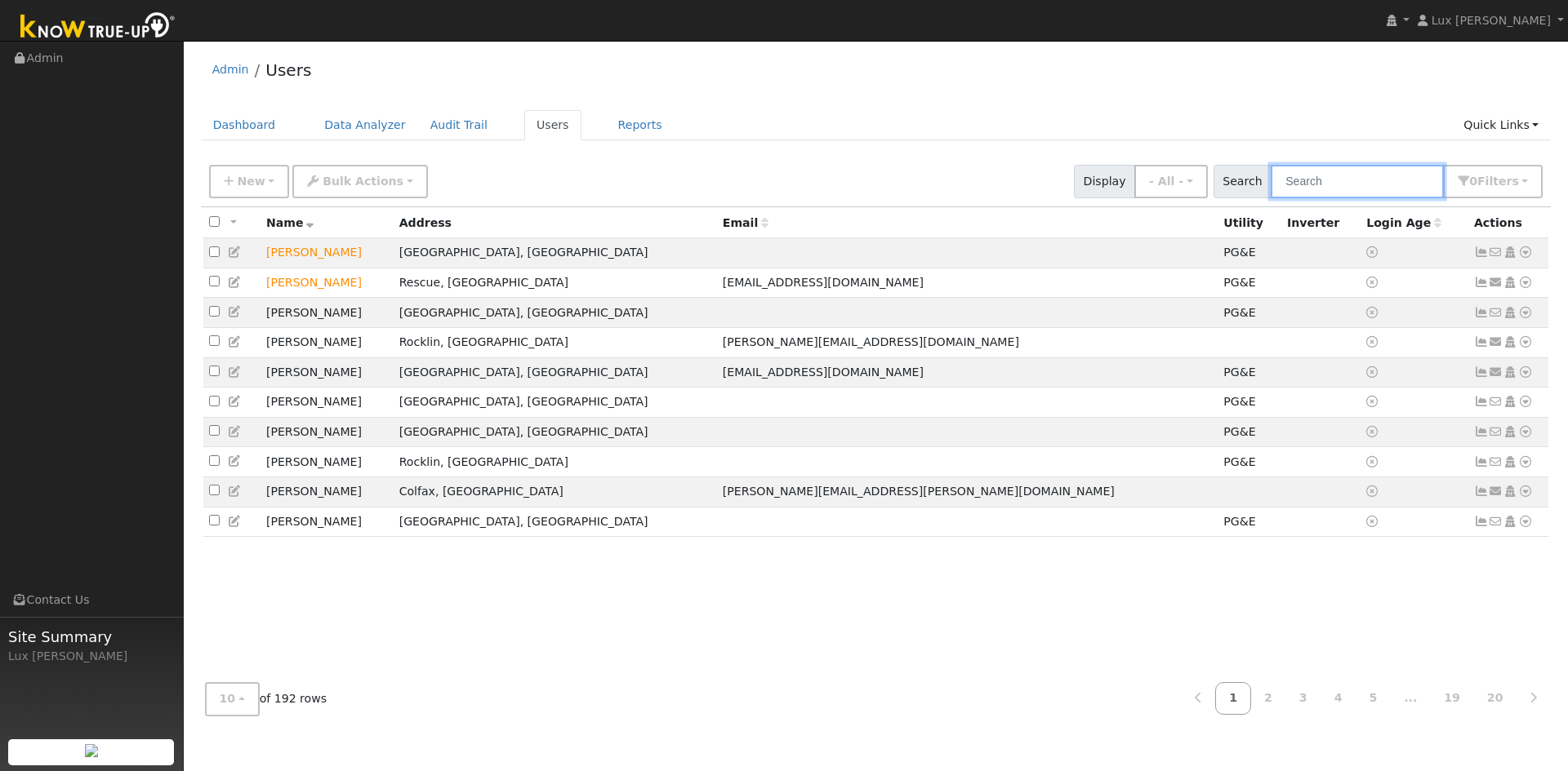
click at [1349, 189] on input "text" at bounding box center [1357, 181] width 173 height 33
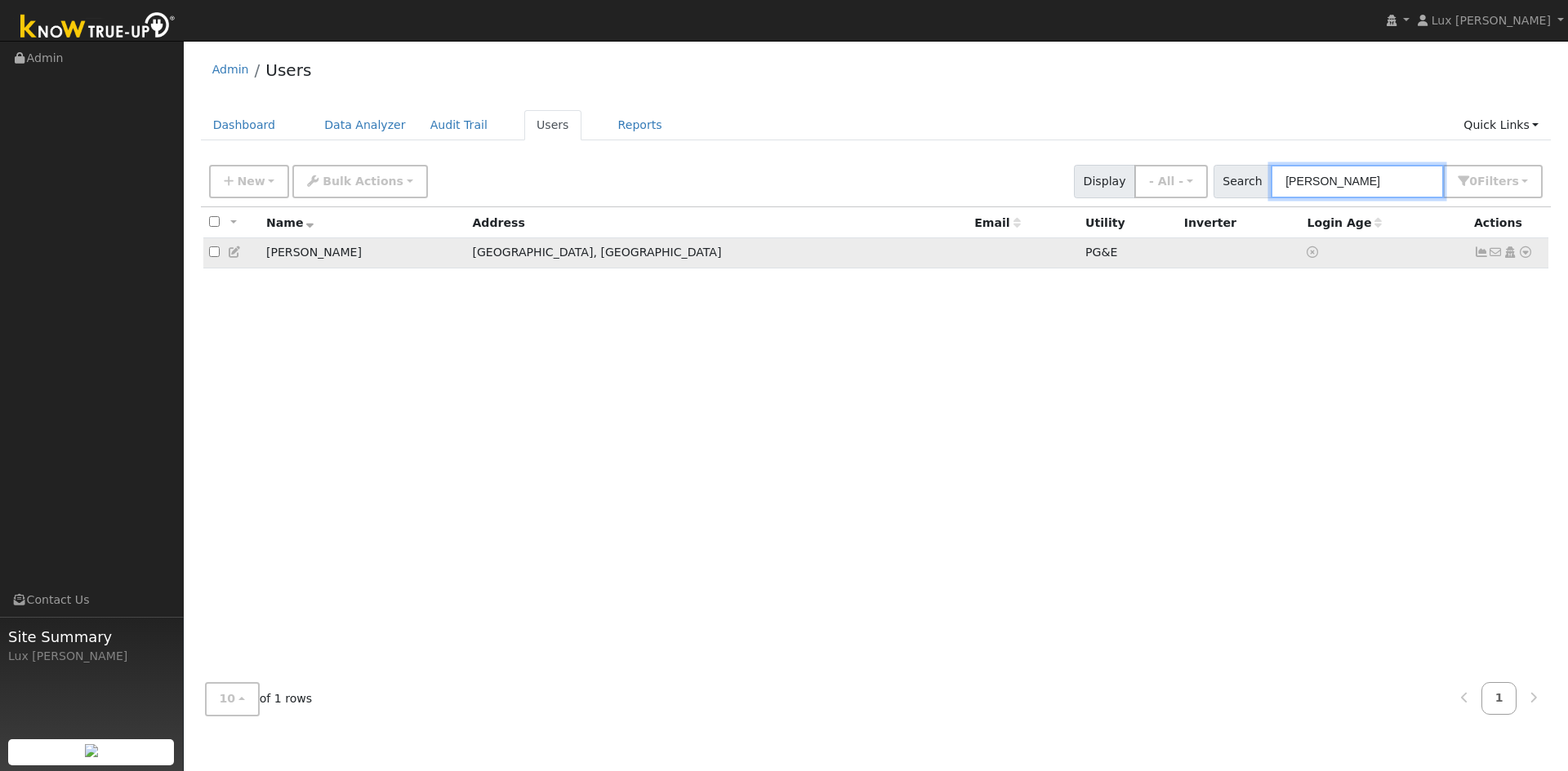
type input "[PERSON_NAME]"
click at [1532, 261] on td "No email address Send Email... Copy a Link Reset Password Open Access Data Anal…" at bounding box center [1509, 254] width 81 height 31
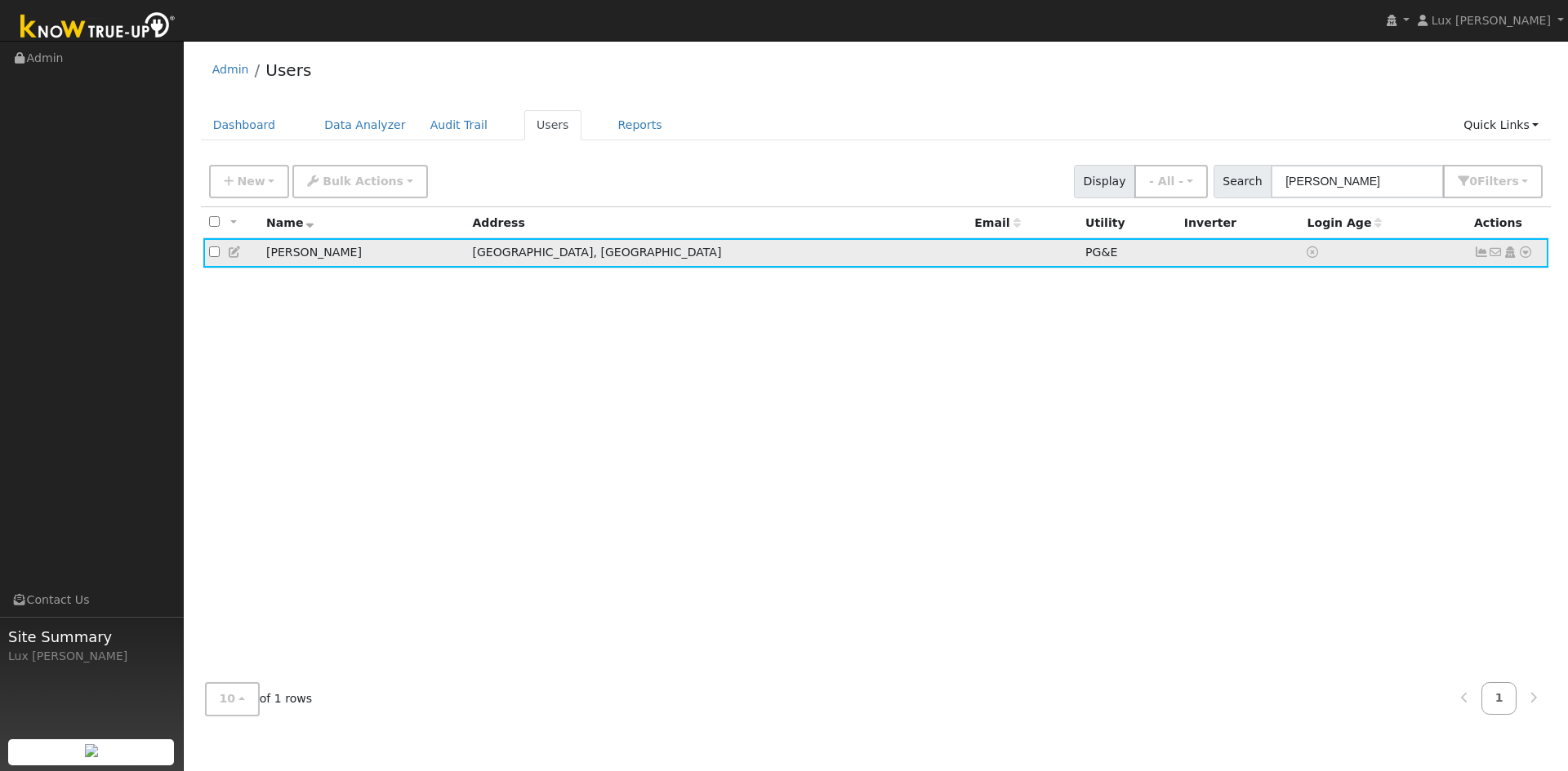
click at [1527, 256] on icon at bounding box center [1525, 252] width 14 height 12
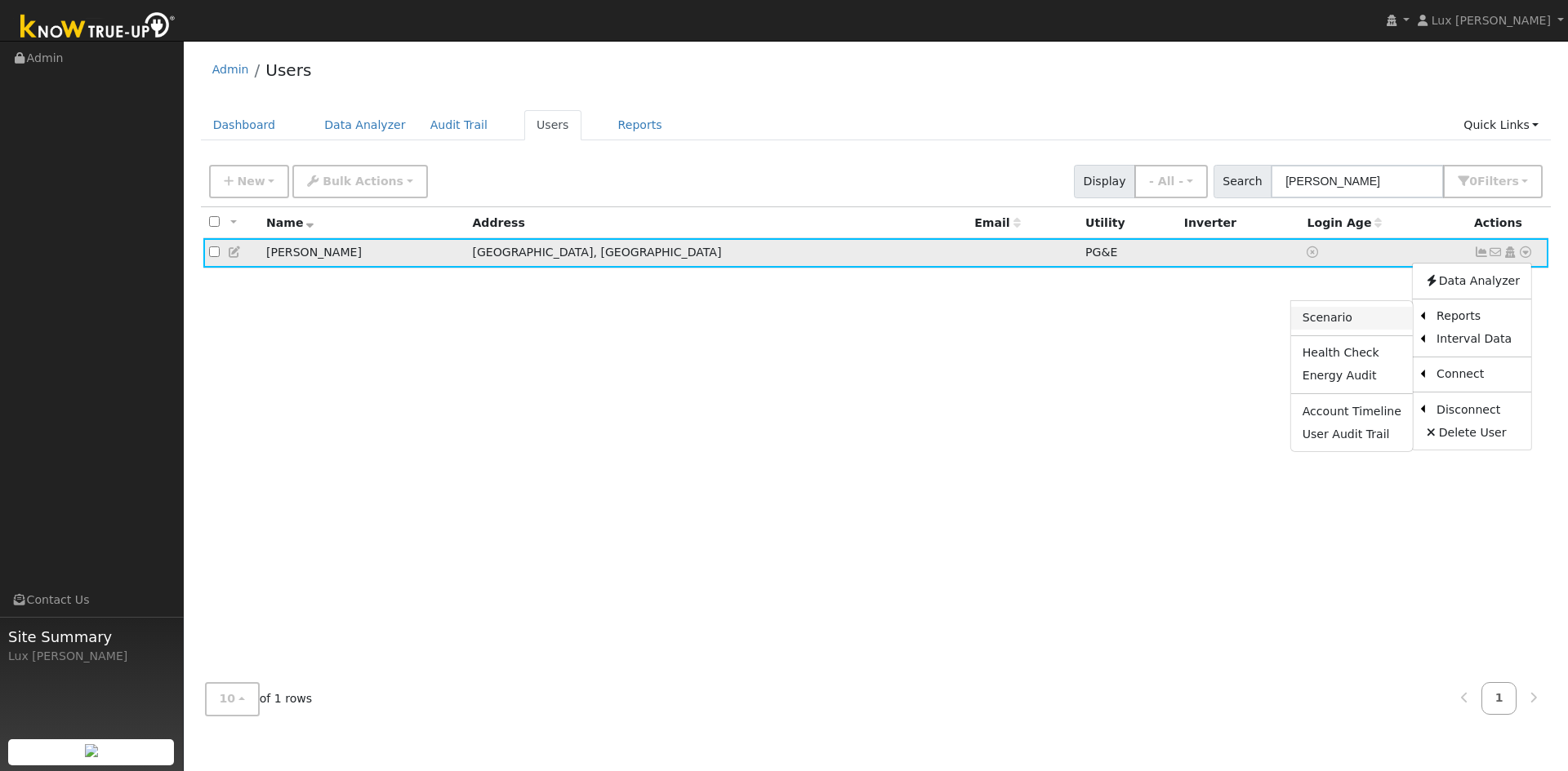
click at [1365, 321] on link "Scenario" at bounding box center [1351, 318] width 122 height 22
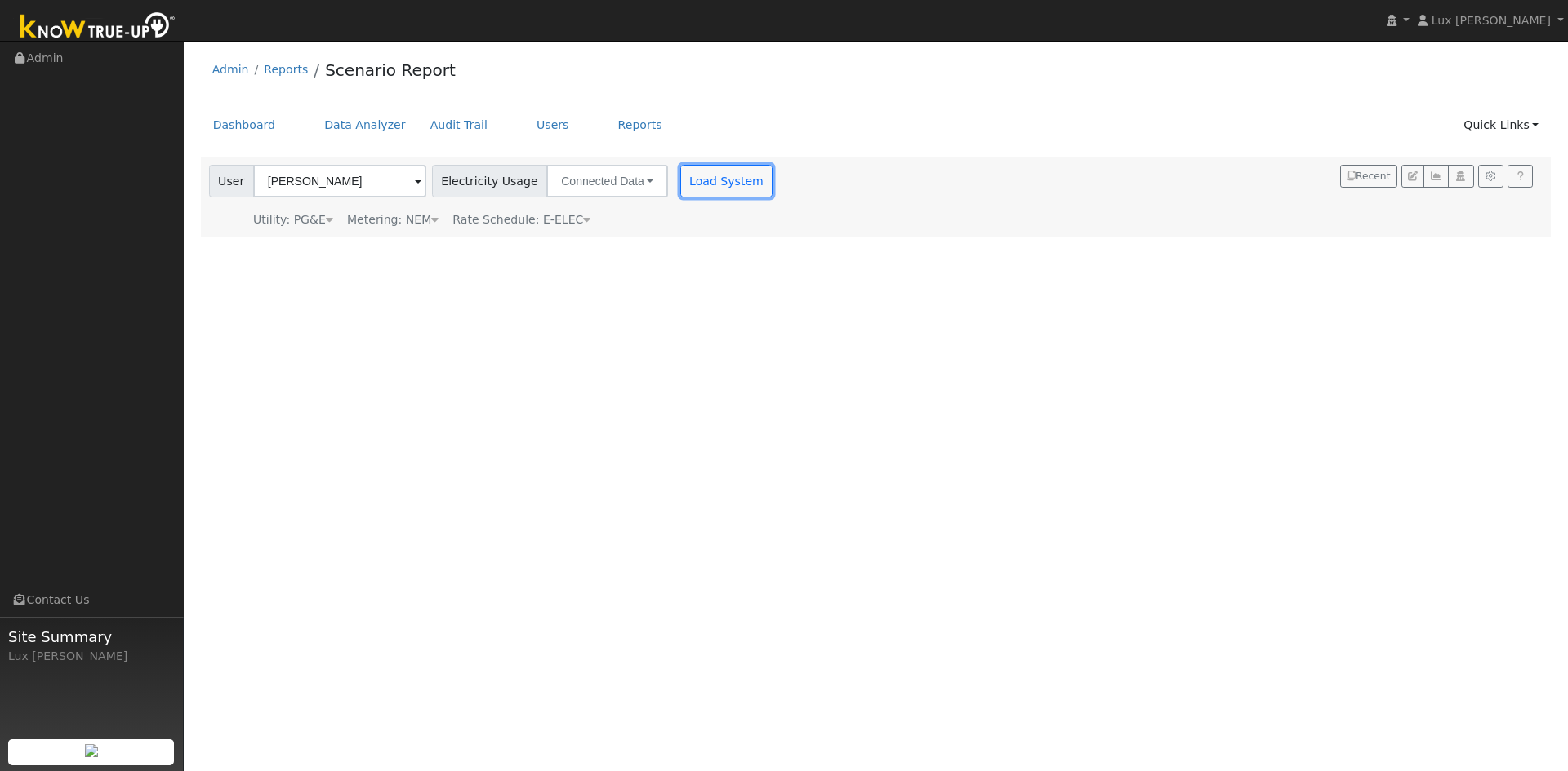
click at [699, 187] on button "Load System" at bounding box center [726, 181] width 93 height 32
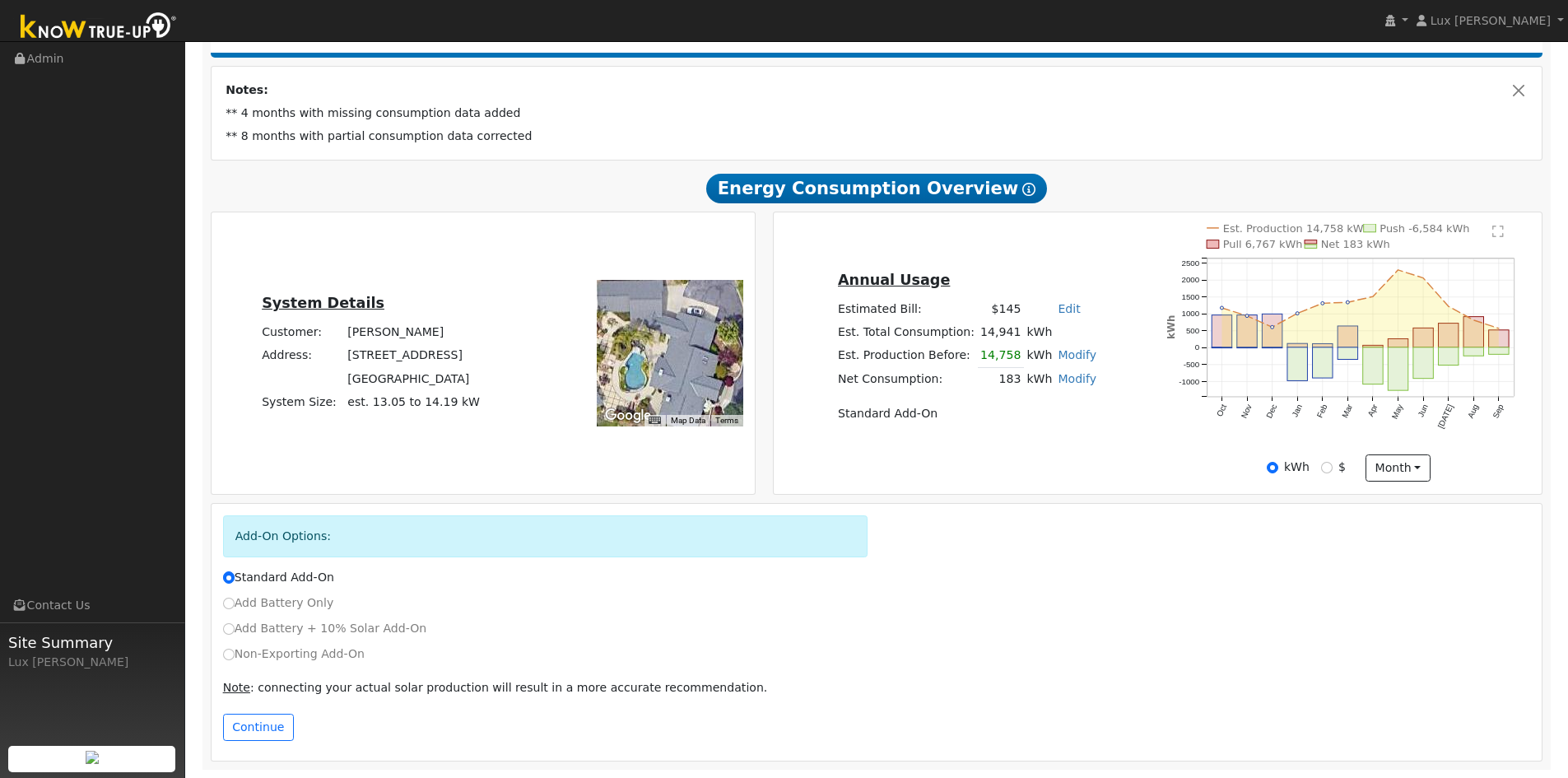
scroll to position [273, 0]
click at [1517, 95] on button "Close" at bounding box center [1519, 90] width 17 height 17
